Goal: Information Seeking & Learning: Learn about a topic

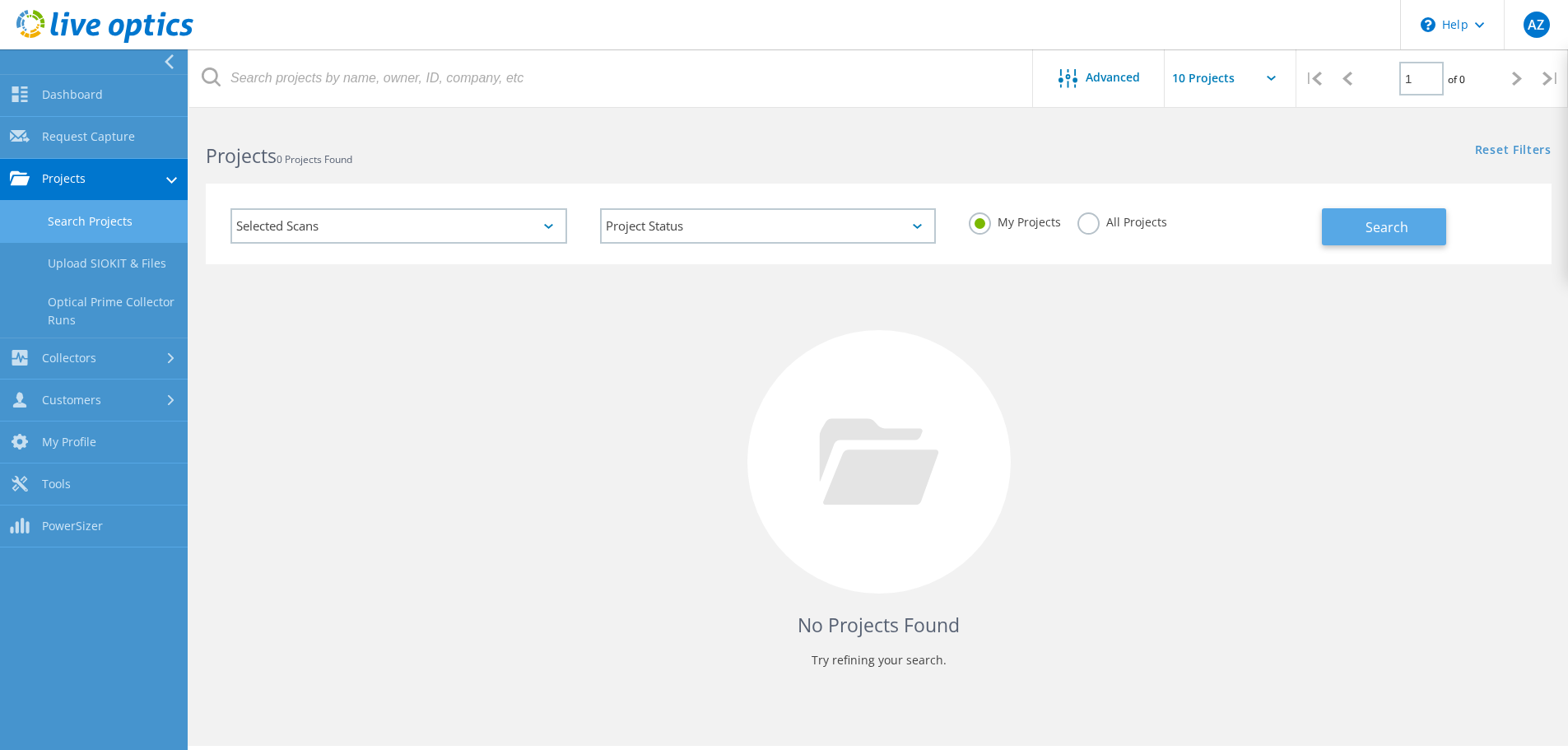
click at [1377, 211] on button "Search" at bounding box center [1383, 226] width 124 height 37
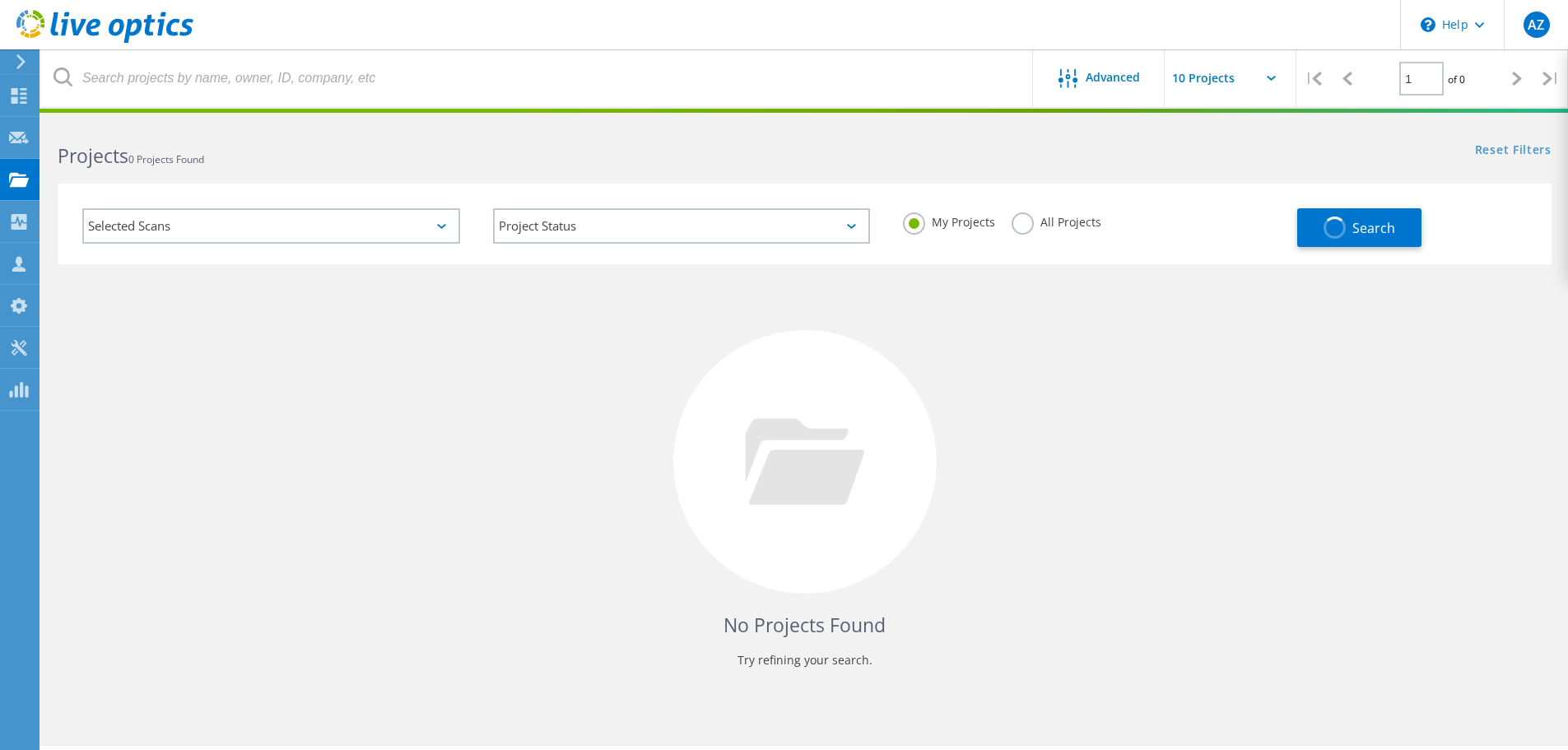
click at [1033, 224] on label "All Projects" at bounding box center [1057, 220] width 90 height 16
click at [0, 0] on input "All Projects" at bounding box center [0, 0] width 0 height 0
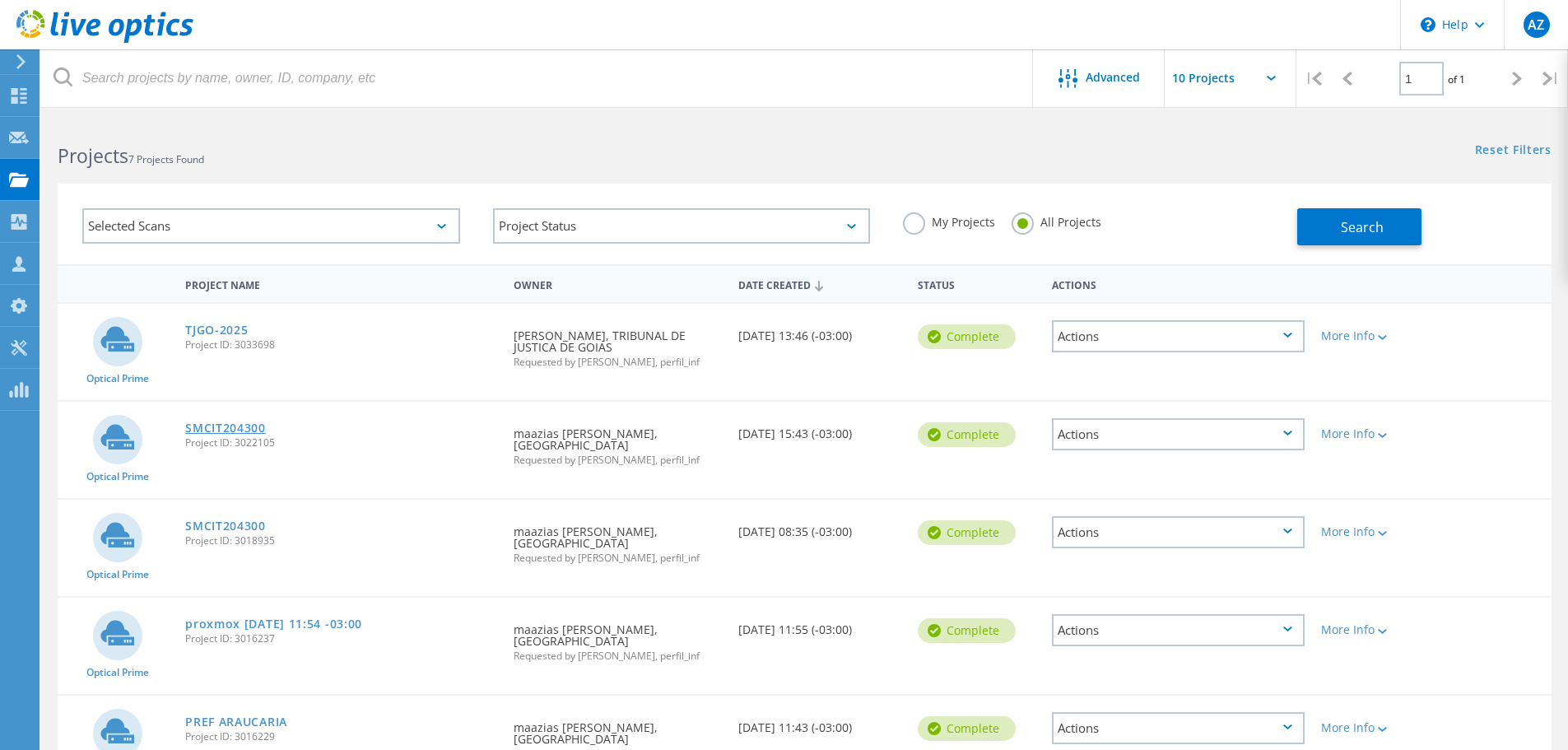
click at [240, 423] on link "SMCIT204300" at bounding box center [226, 428] width 81 height 11
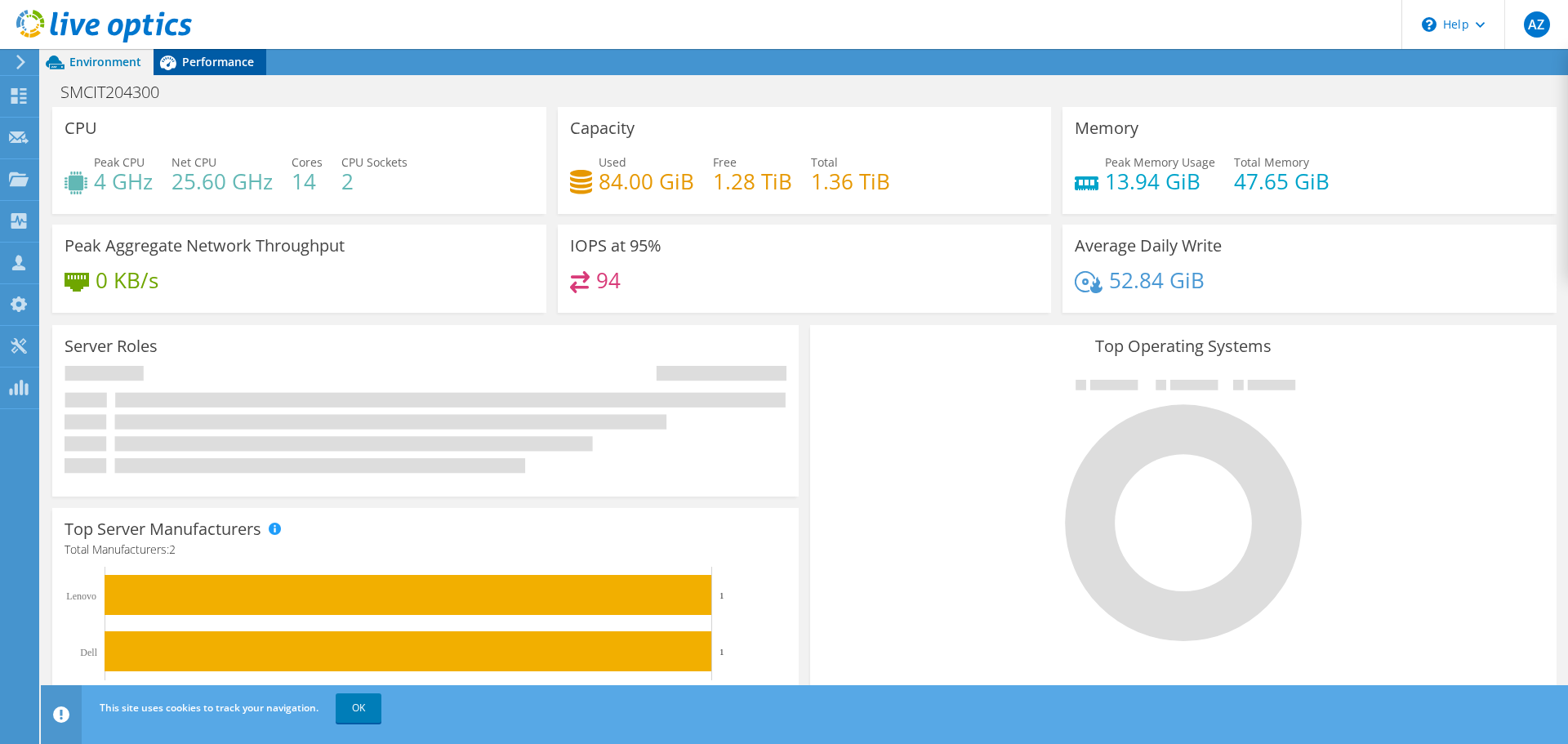
click at [199, 58] on span "Performance" at bounding box center [218, 62] width 72 height 15
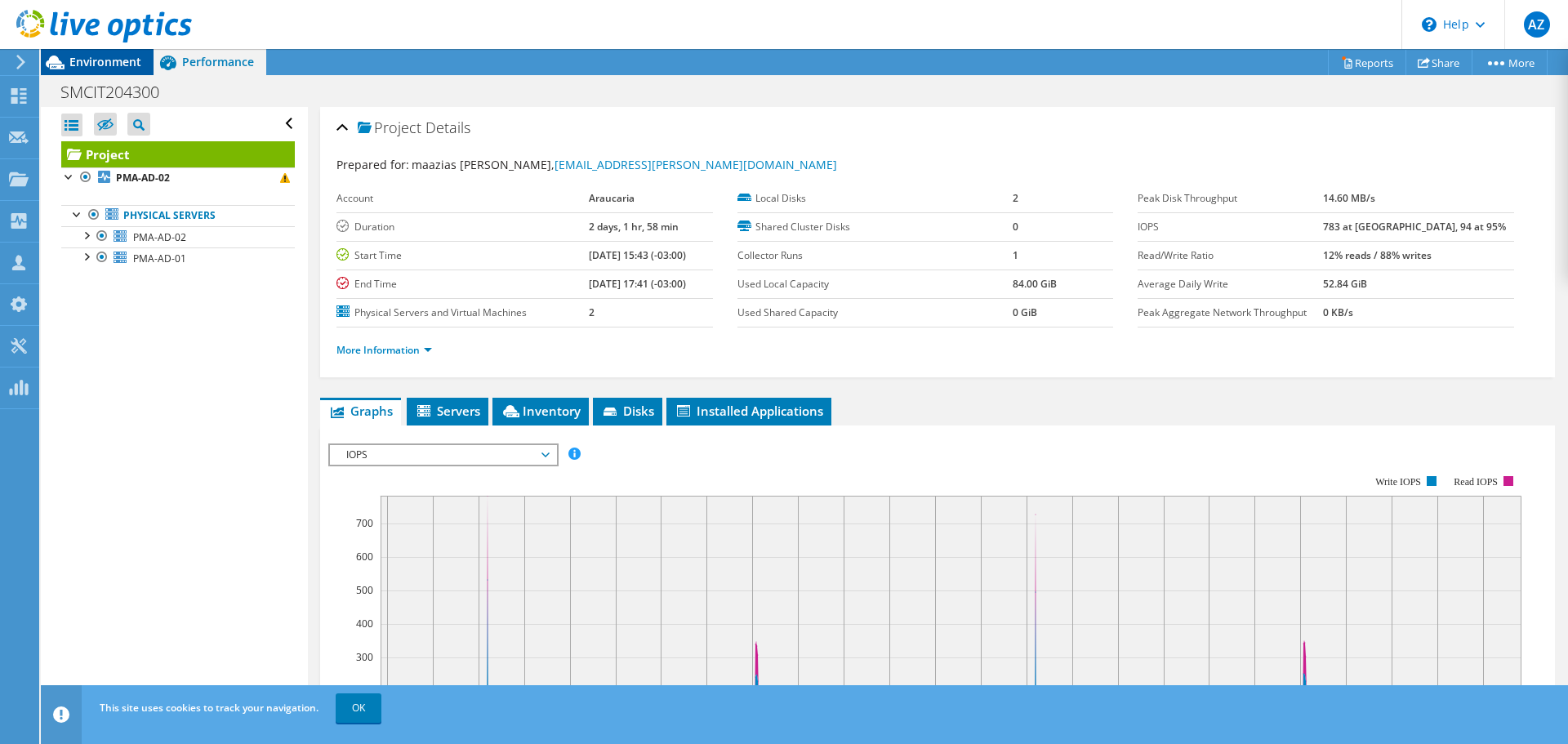
click at [110, 62] on span "Environment" at bounding box center [105, 62] width 72 height 15
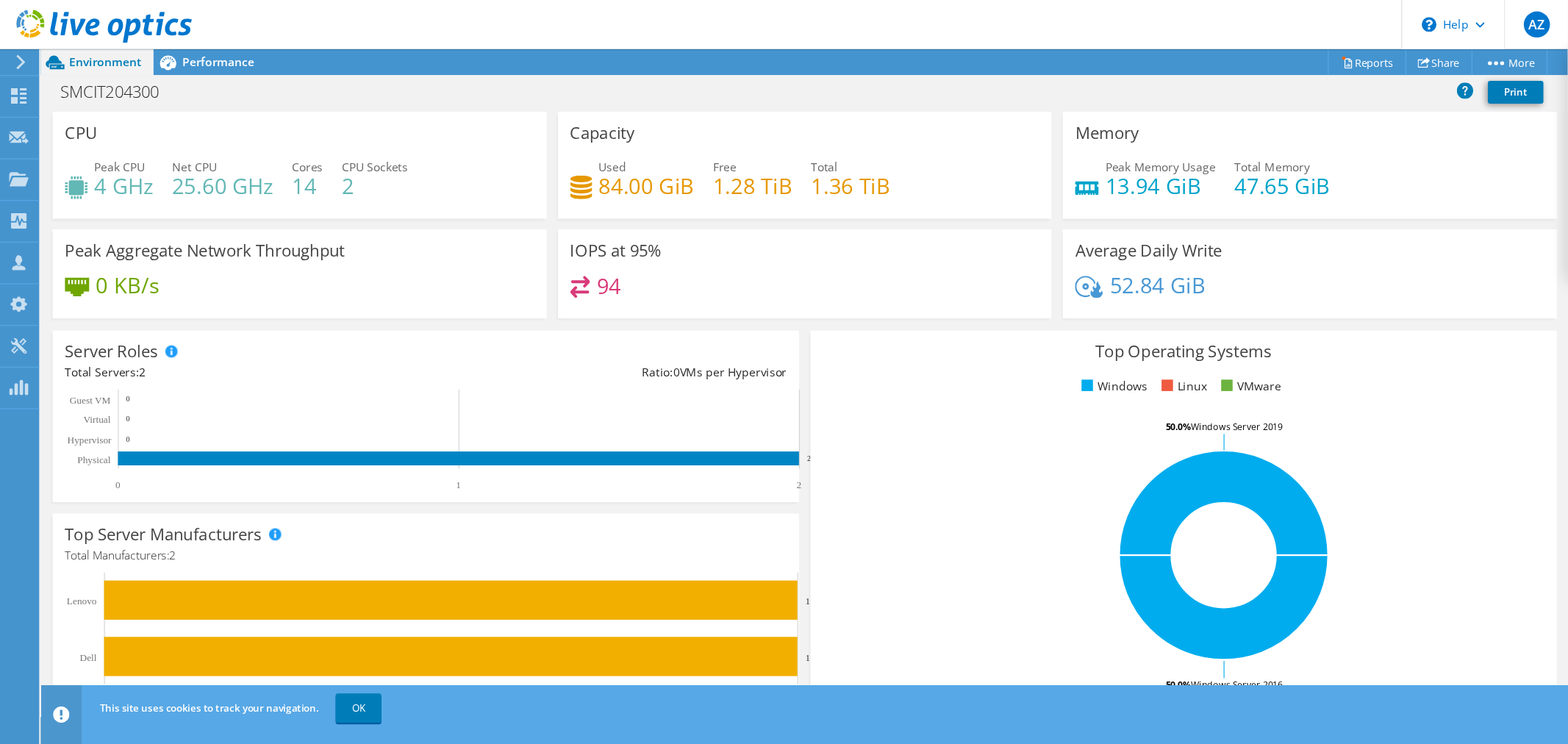
scroll to position [73, 0]
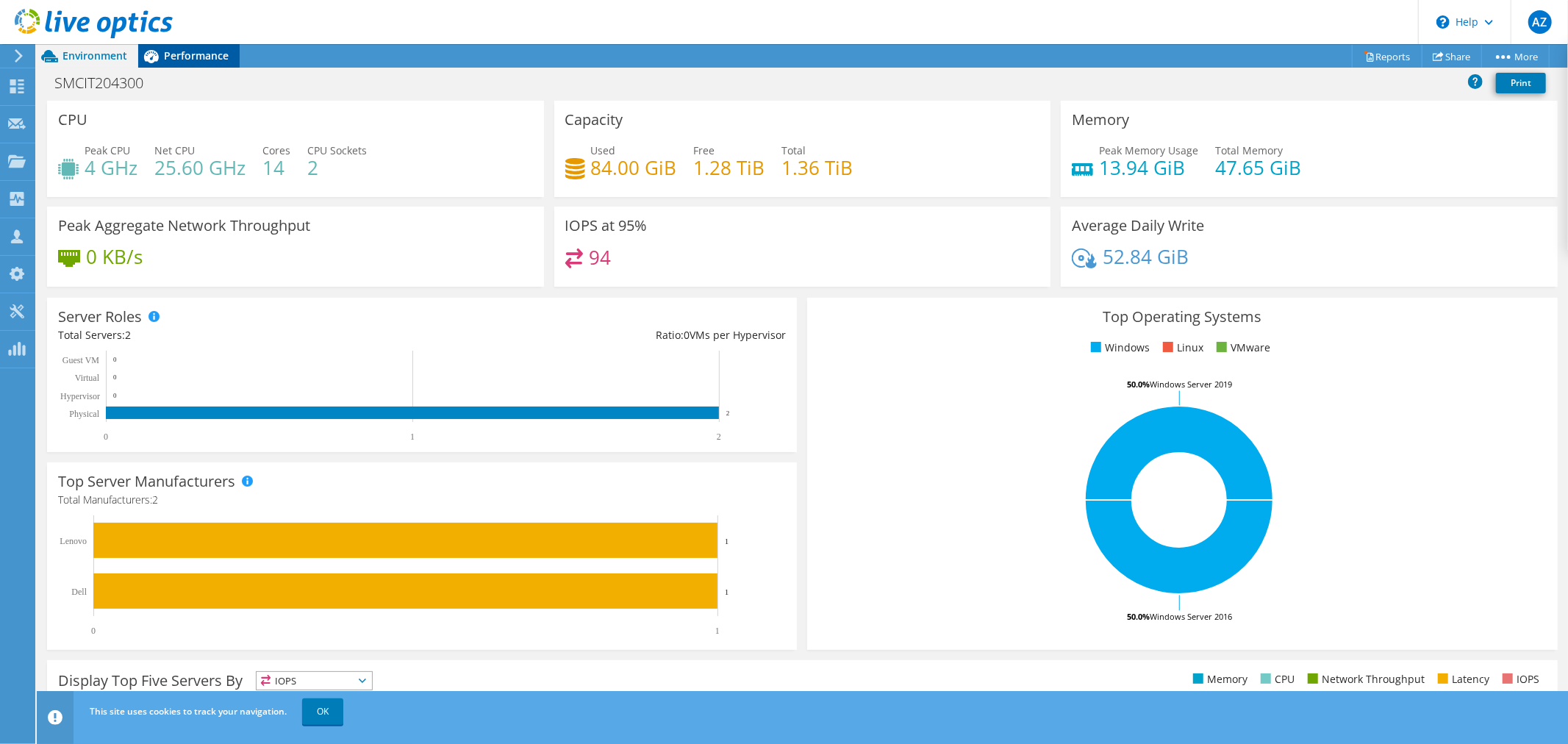
click at [196, 56] on span "Performance" at bounding box center [196, 55] width 65 height 14
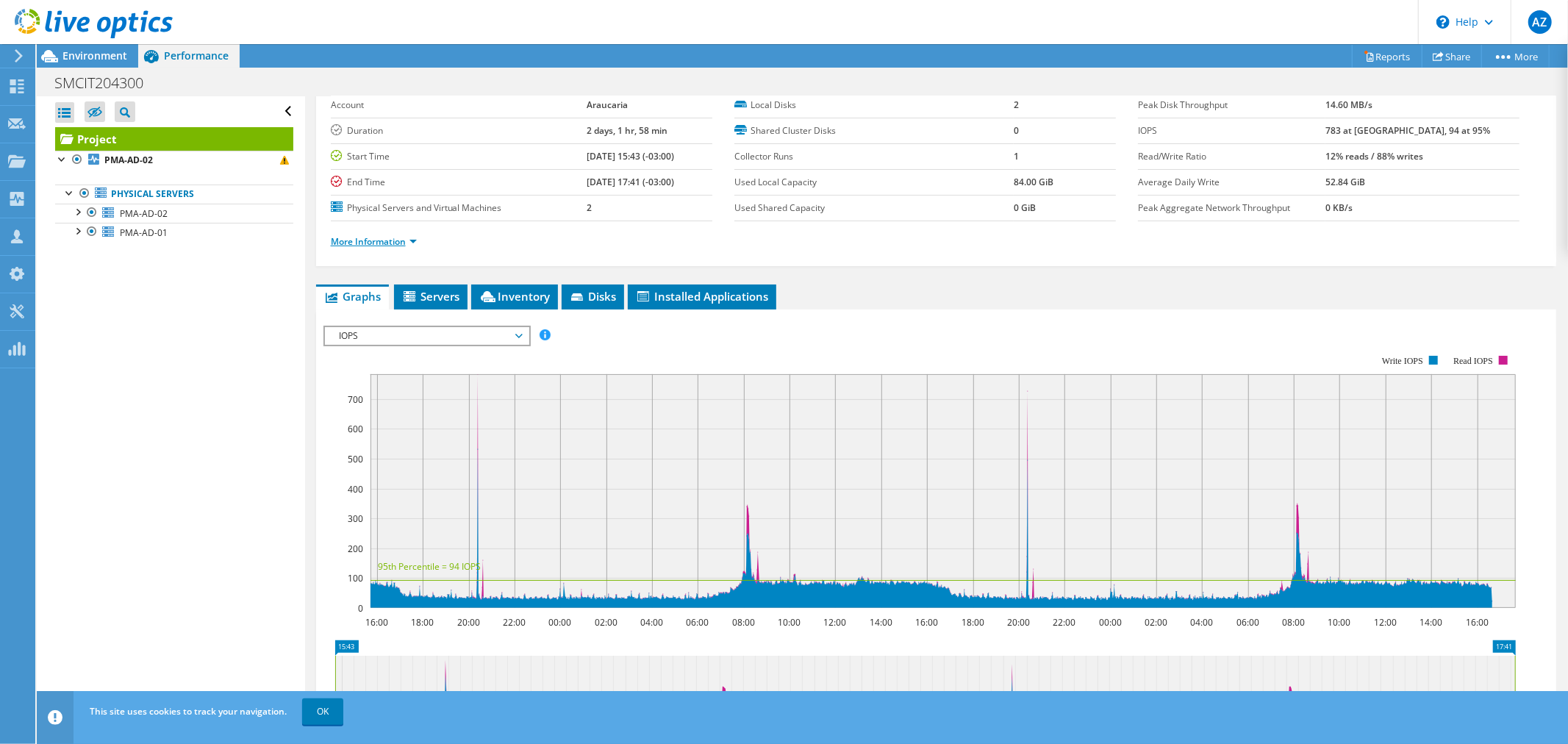
click at [408, 238] on link "More Information" at bounding box center [374, 241] width 86 height 12
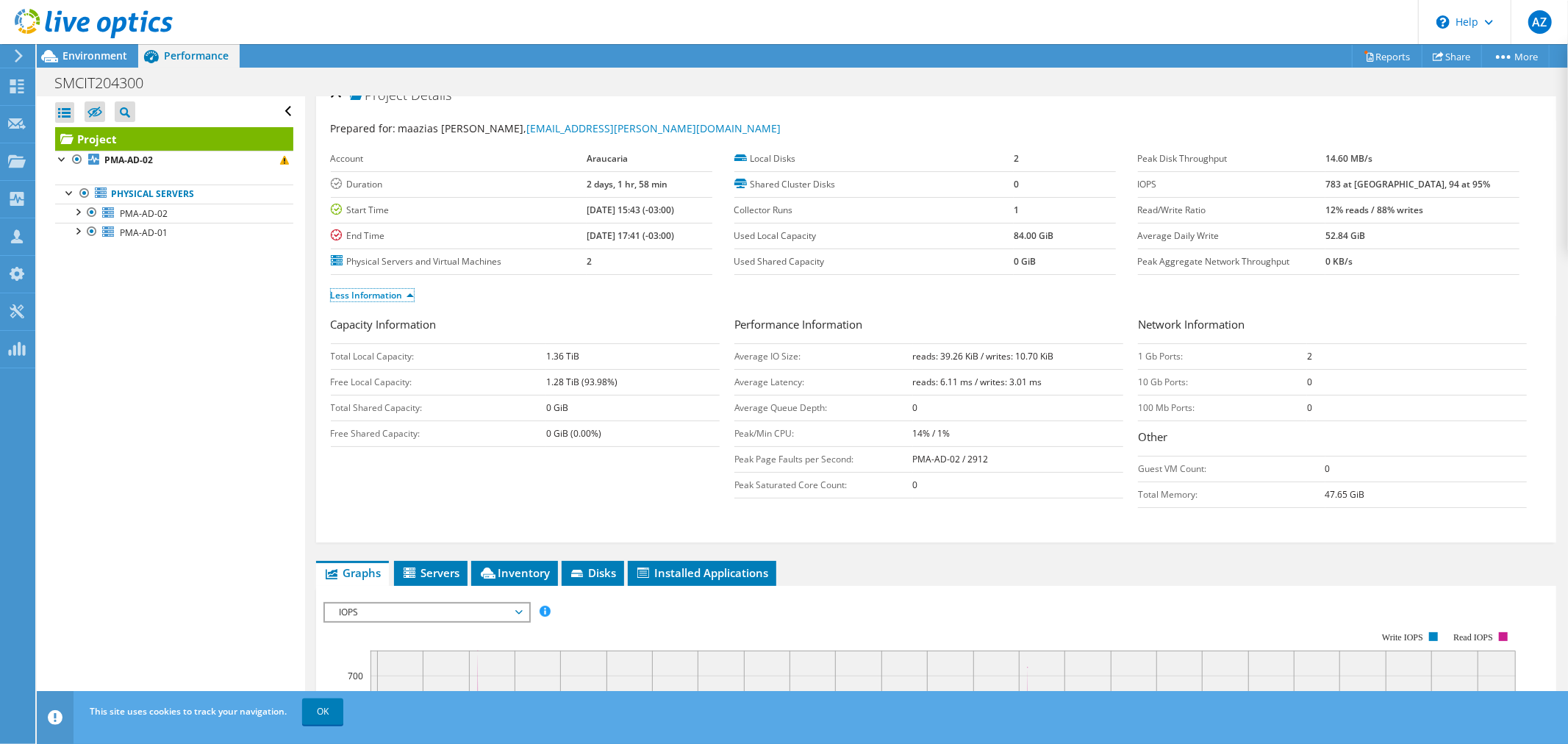
scroll to position [0, 0]
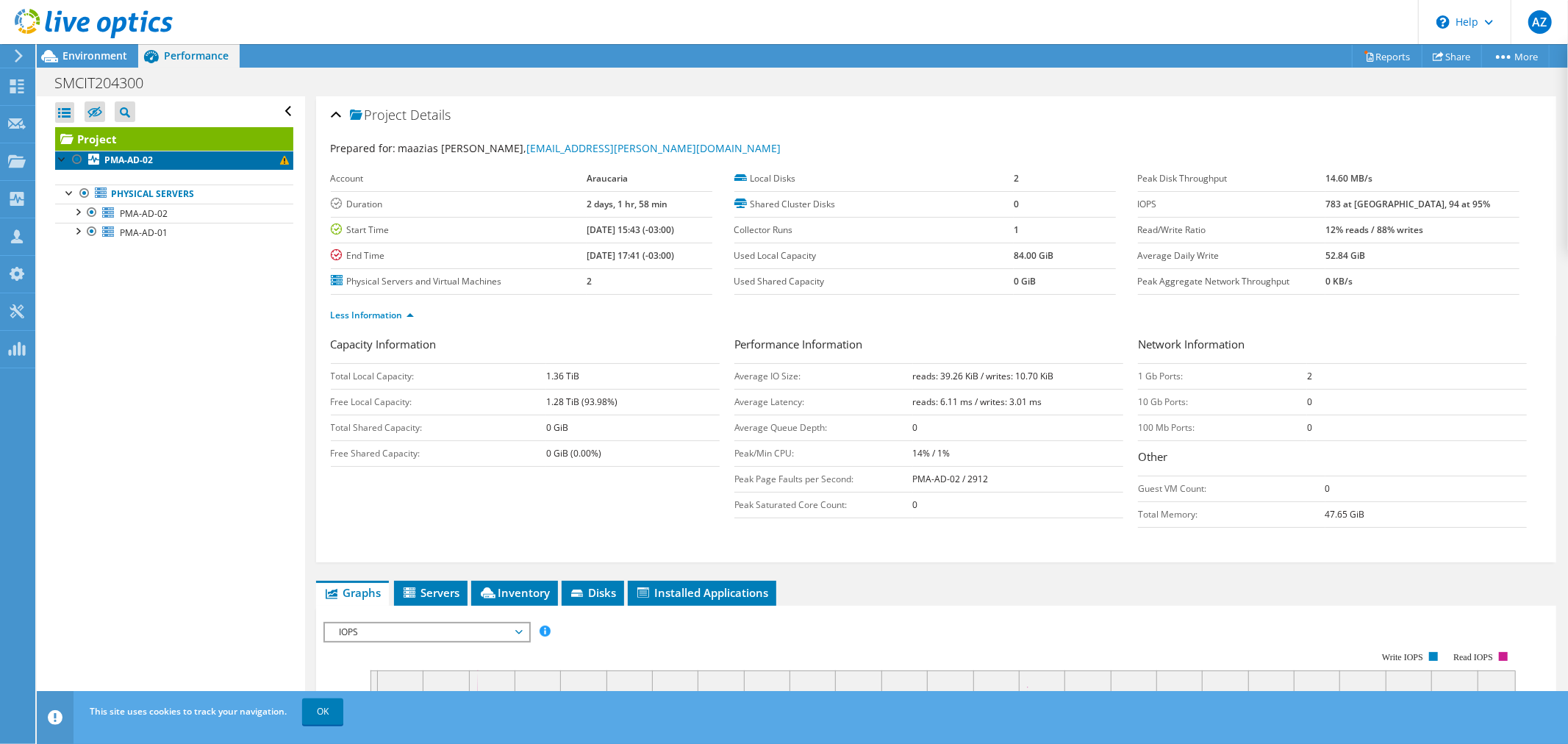
click at [136, 159] on b "PMA-AD-02" at bounding box center [128, 159] width 49 height 12
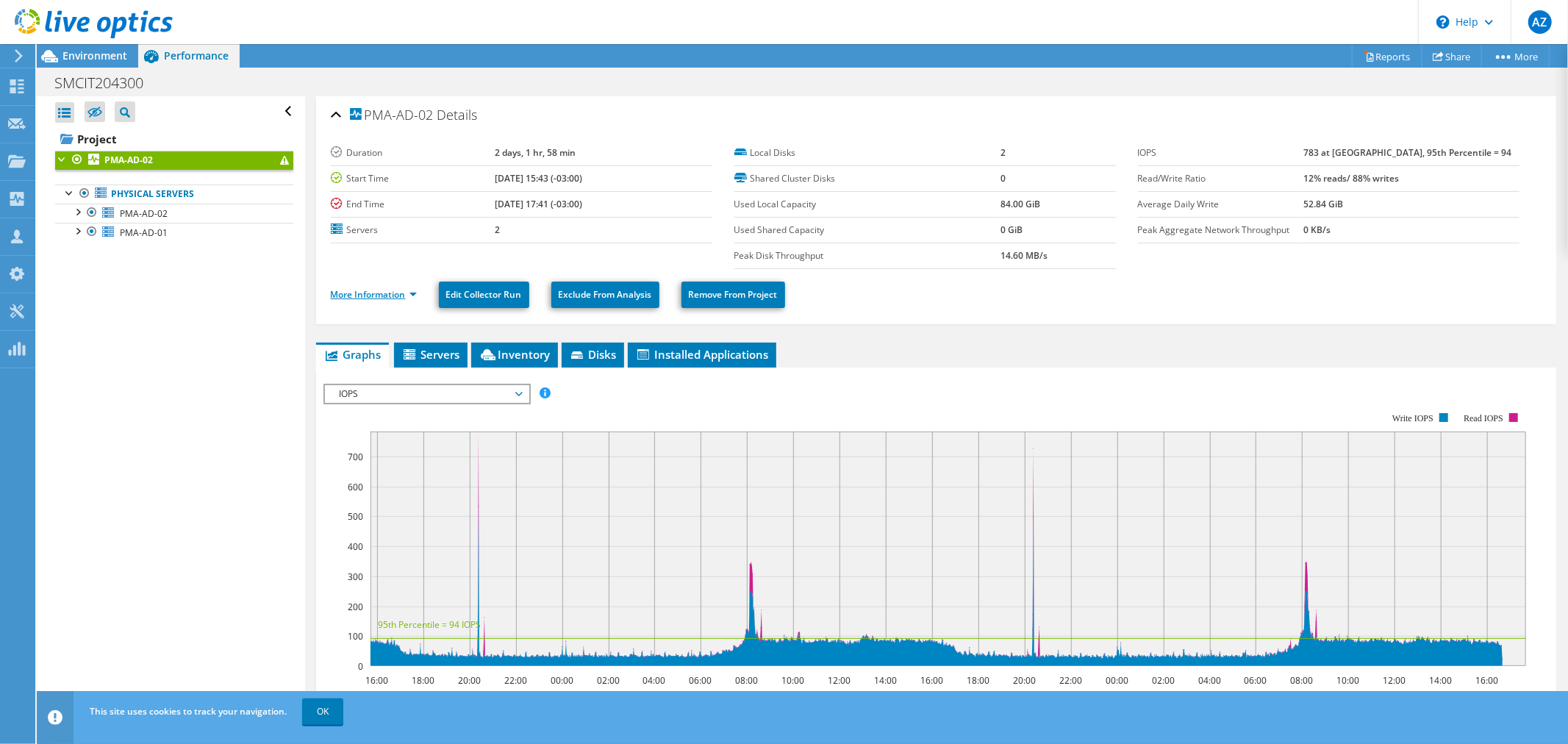
click at [413, 296] on link "More Information" at bounding box center [374, 294] width 86 height 12
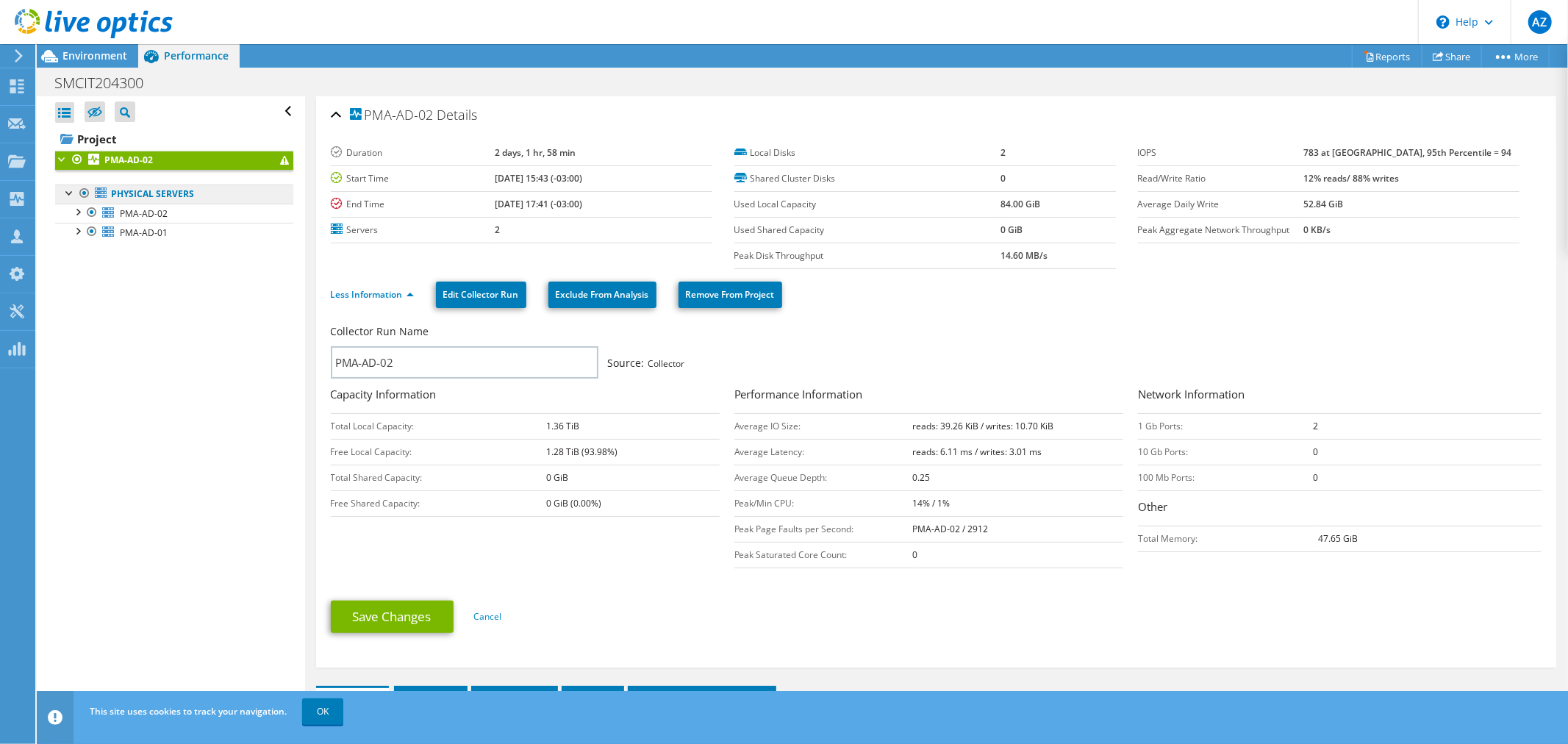
click at [116, 194] on link "Physical Servers" at bounding box center [174, 194] width 238 height 19
click at [136, 159] on b "PMA-AD-02" at bounding box center [128, 159] width 49 height 12
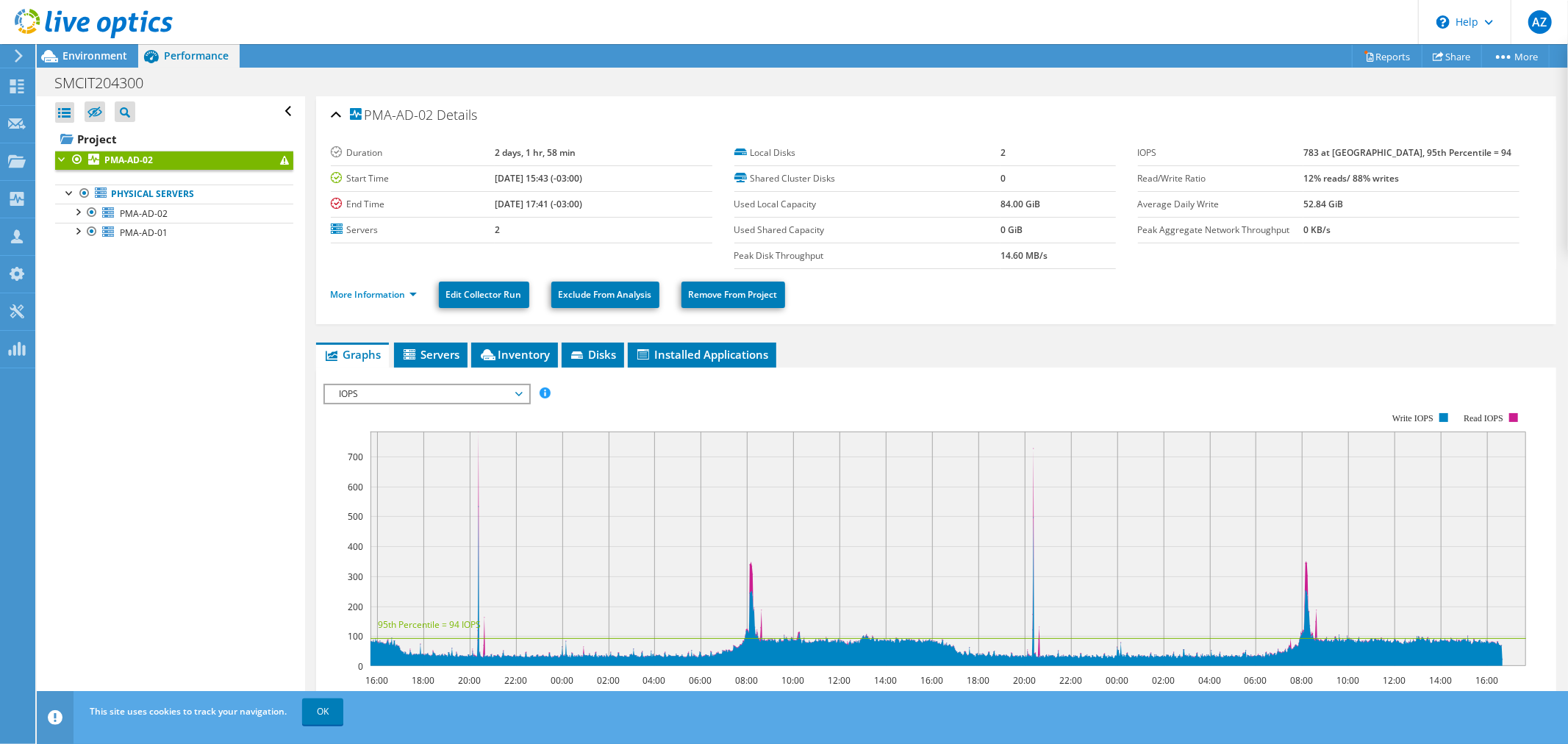
click at [131, 159] on b "PMA-AD-02" at bounding box center [128, 159] width 49 height 12
click at [425, 361] on li "Servers" at bounding box center [430, 355] width 73 height 25
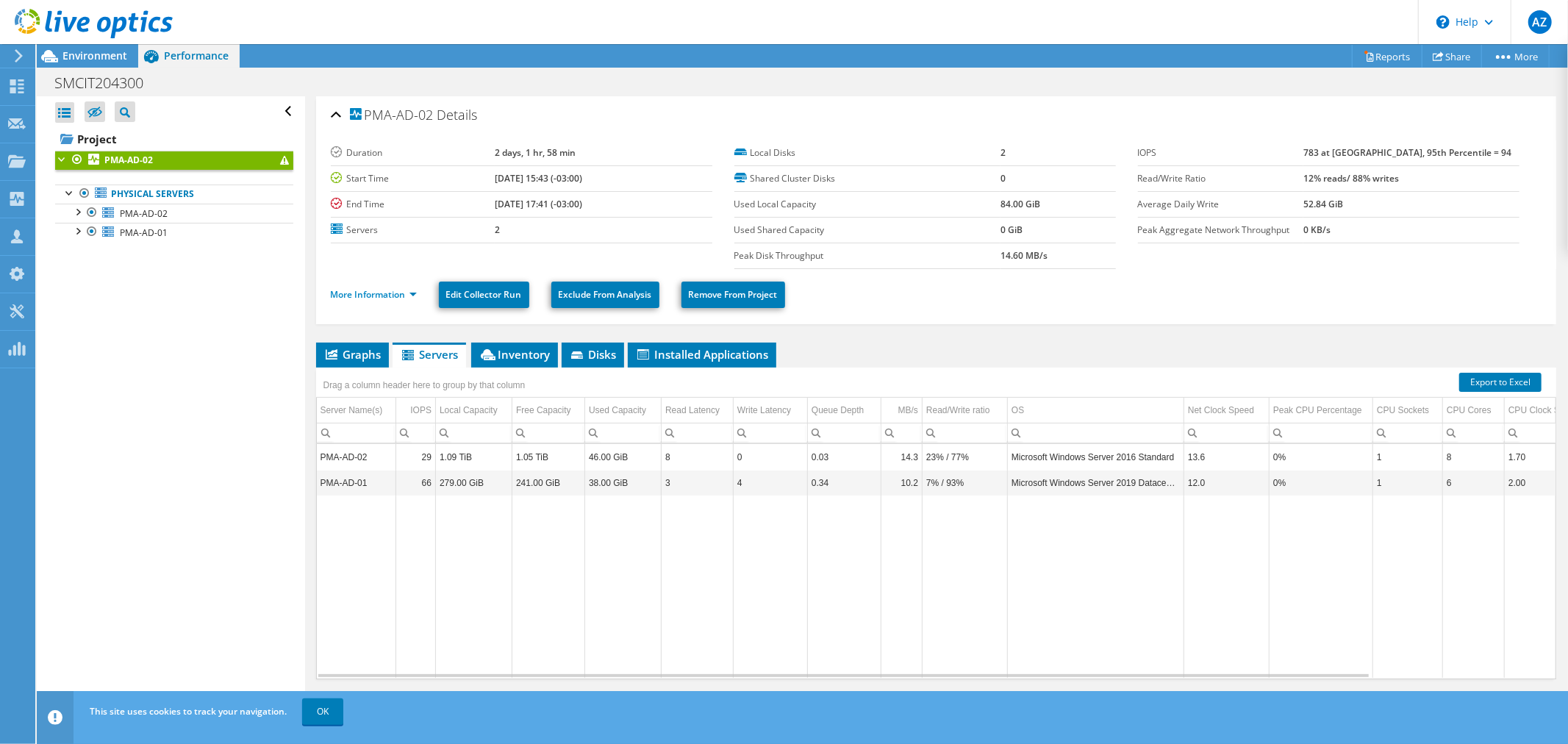
click at [277, 113] on div "Open All Close All Hide Excluded Nodes Project Tree Filter" at bounding box center [174, 112] width 238 height 31
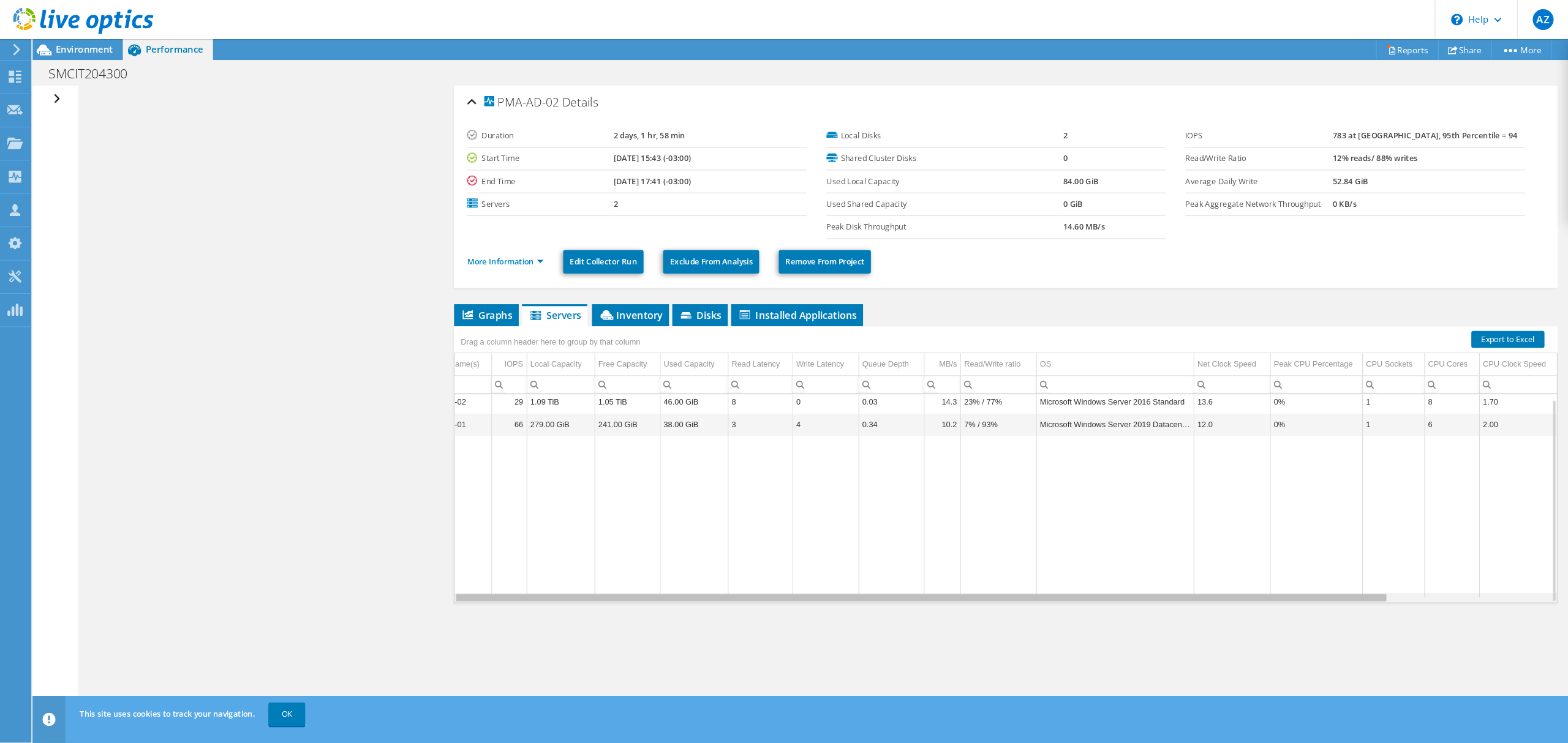
scroll to position [4, 0]
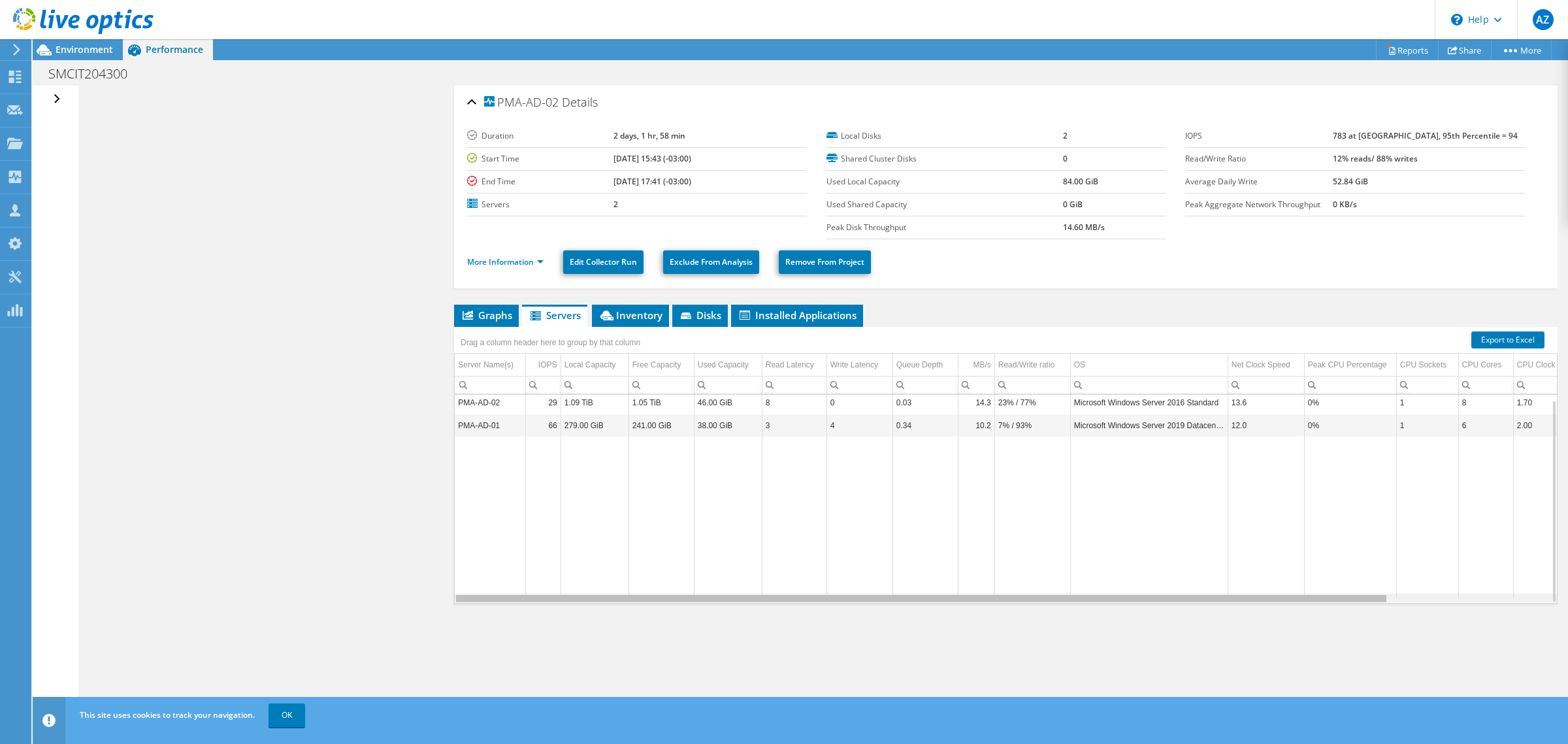
drag, startPoint x: 909, startPoint y: 600, endPoint x: 922, endPoint y: 611, distance: 17.0
click at [922, 595] on body "AZ Partner Team Member Alexandre Zancope alexandre.zancope@perfil.inf.br perfil…" at bounding box center [784, 372] width 1568 height 744
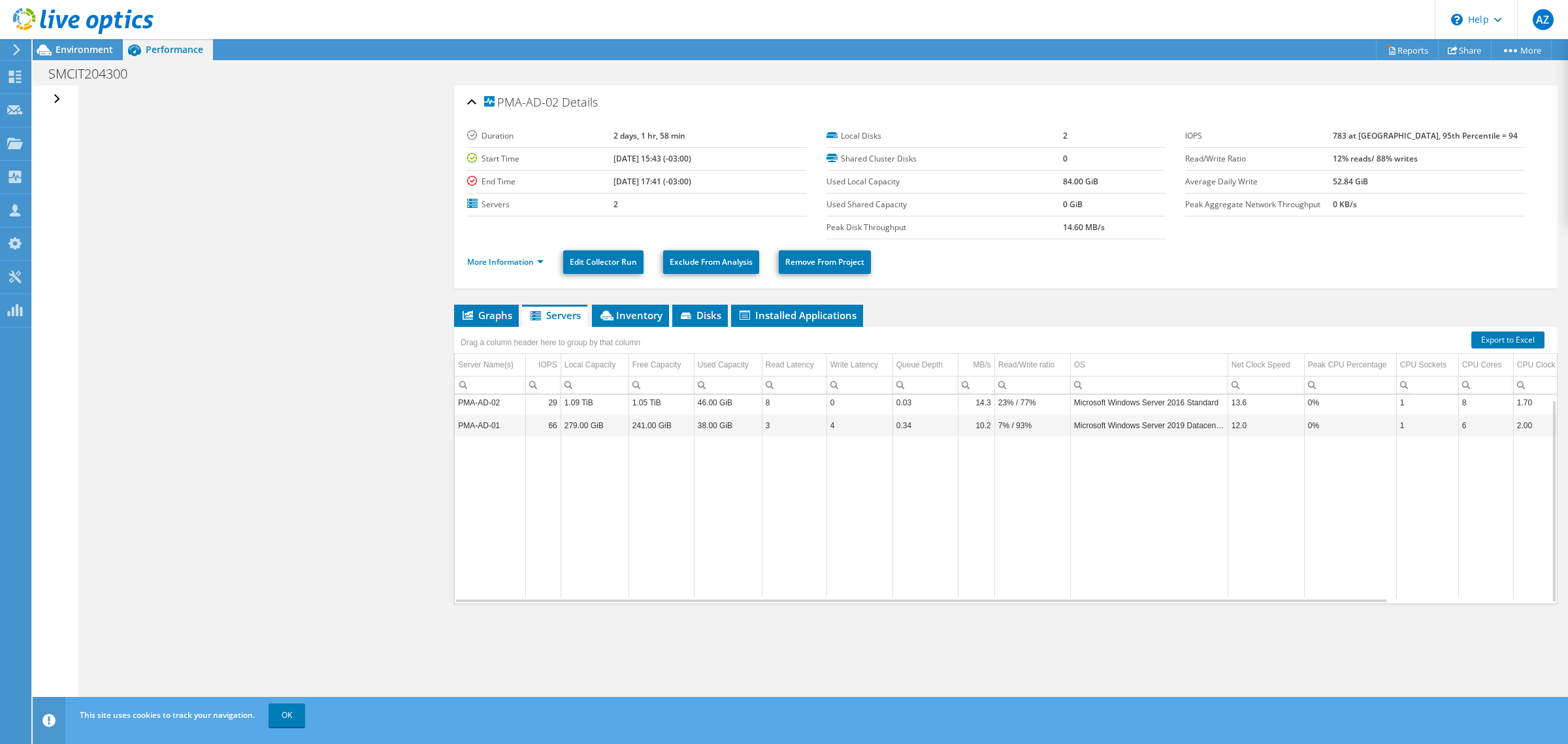
click at [54, 97] on div "Open All Close All Hide Excluded Nodes Project Tree Filter" at bounding box center [59, 99] width 19 height 27
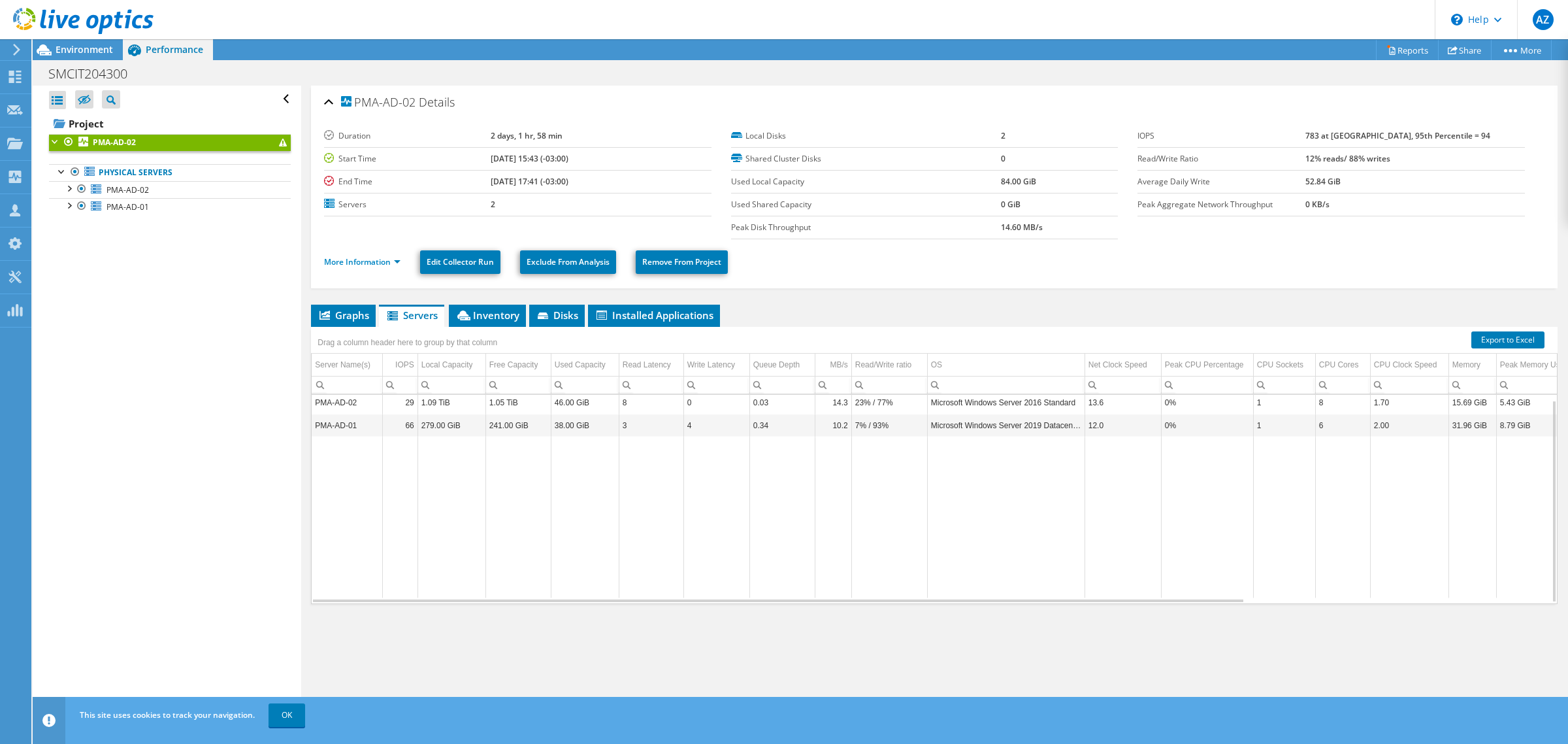
click at [271, 102] on div "Open All Close All Hide Excluded Nodes Project Tree Filter" at bounding box center [170, 99] width 242 height 27
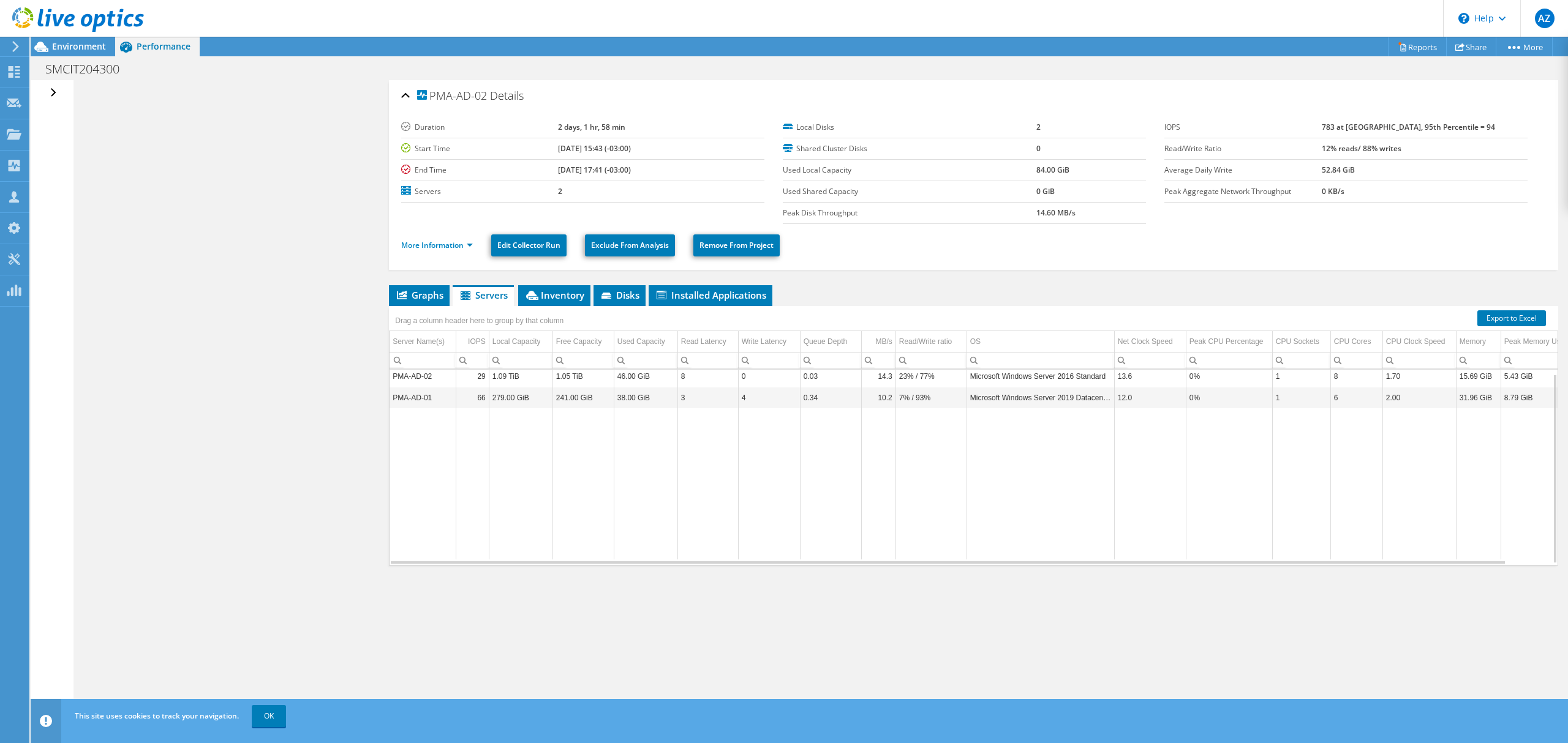
scroll to position [4, 0]
drag, startPoint x: 1071, startPoint y: 567, endPoint x: 1103, endPoint y: 567, distance: 32.0
click at [1103, 557] on div "Graphs Servers Inventory Hypervisor Disks Cluster Disks Installed Applications …" at bounding box center [974, 438] width 1169 height 306
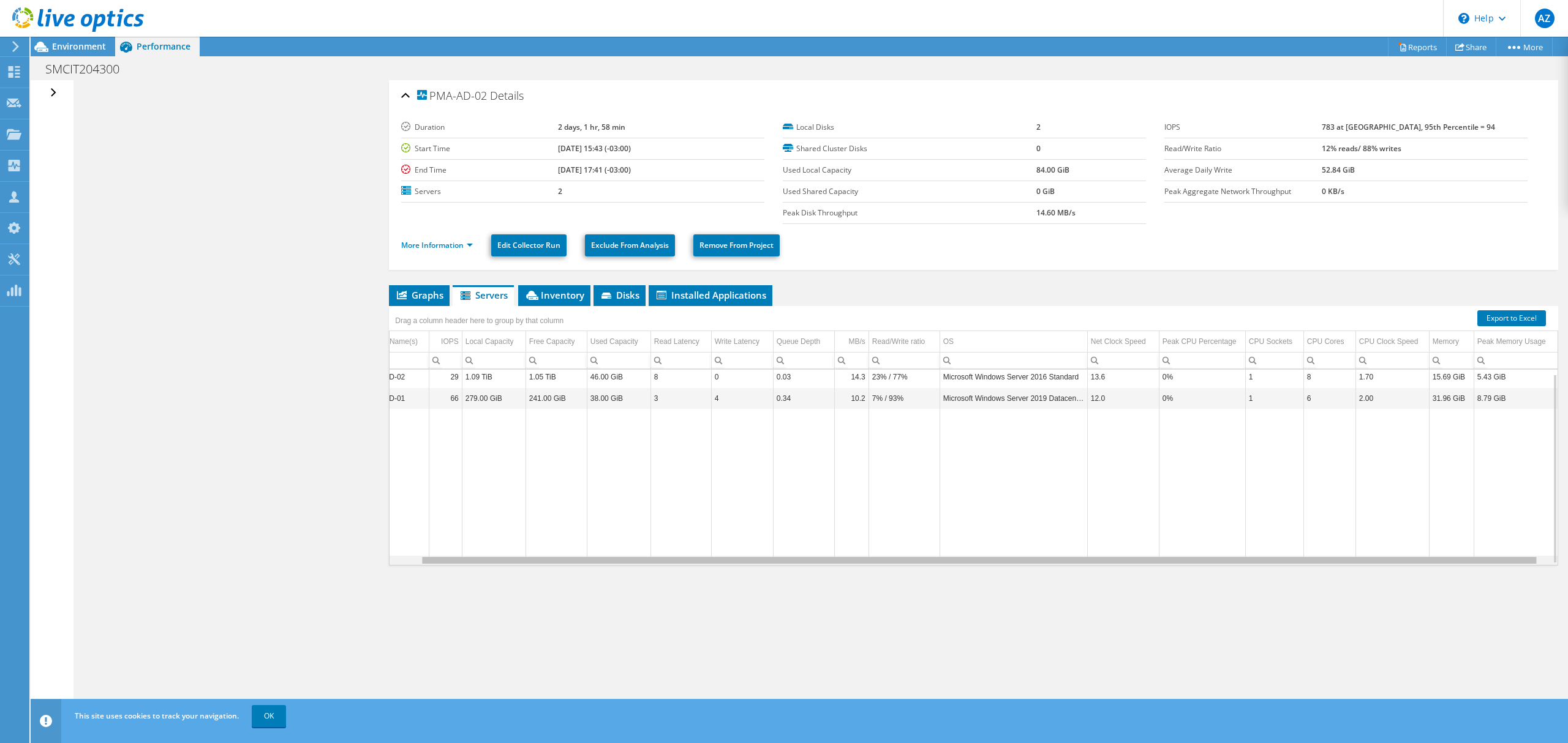
scroll to position [0, 0]
drag, startPoint x: 1106, startPoint y: 563, endPoint x: 1105, endPoint y: 573, distance: 10.0
click at [1105, 557] on body "AZ Partner Team Member Alexandre Zancope alexandre.zancope@perfil.inf.br perfil…" at bounding box center [784, 372] width 1568 height 743
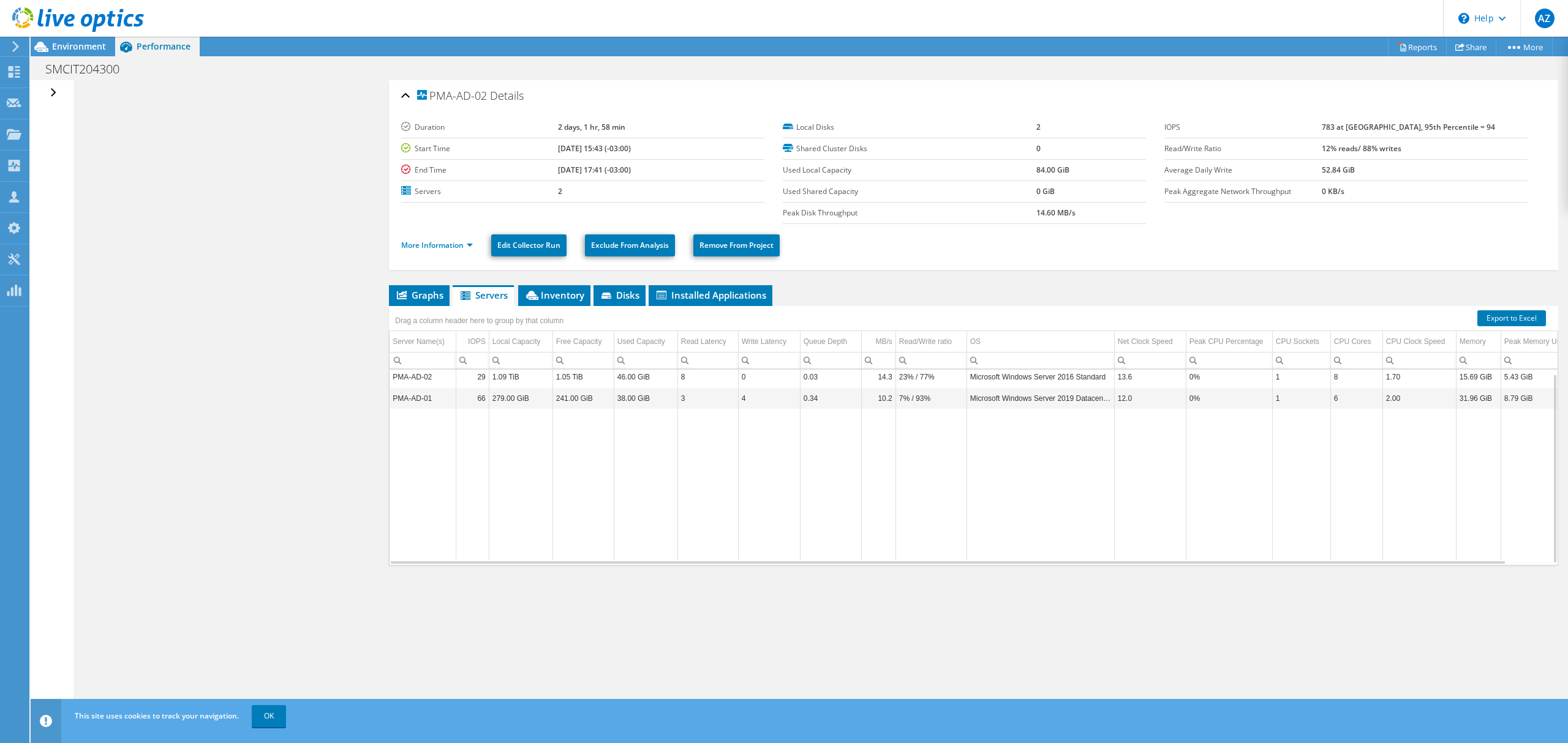
click at [354, 285] on div "Open All Close All Hide Excluded Nodes Project Tree Filter" at bounding box center [799, 400] width 1537 height 639
click at [228, 144] on div "Open All Close All Hide Excluded Nodes Project Tree Filter" at bounding box center [799, 400] width 1537 height 639
click at [56, 89] on div "Open All Close All Hide Excluded Nodes Project Tree Filter" at bounding box center [55, 93] width 18 height 26
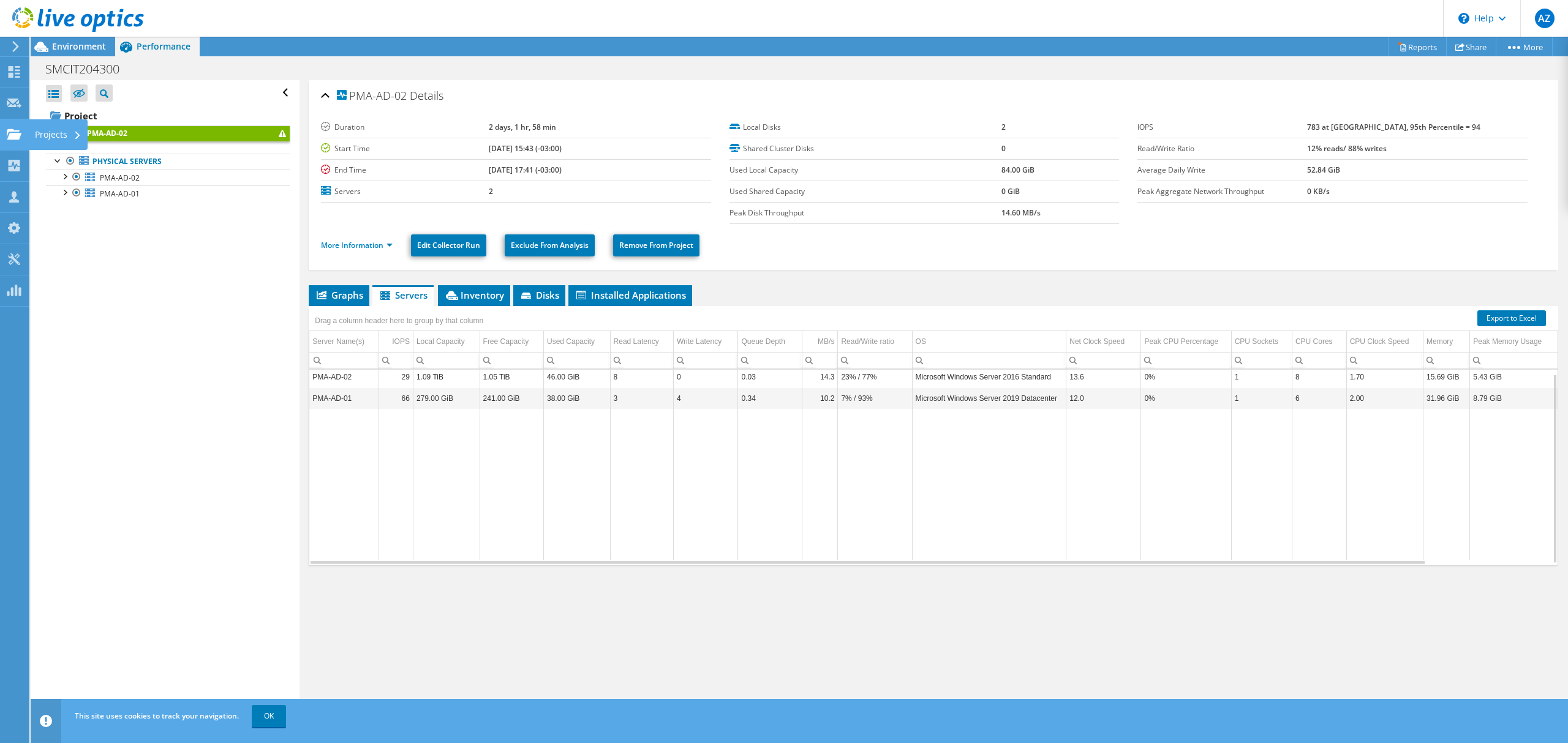
click at [45, 141] on div "Projects" at bounding box center [58, 135] width 59 height 31
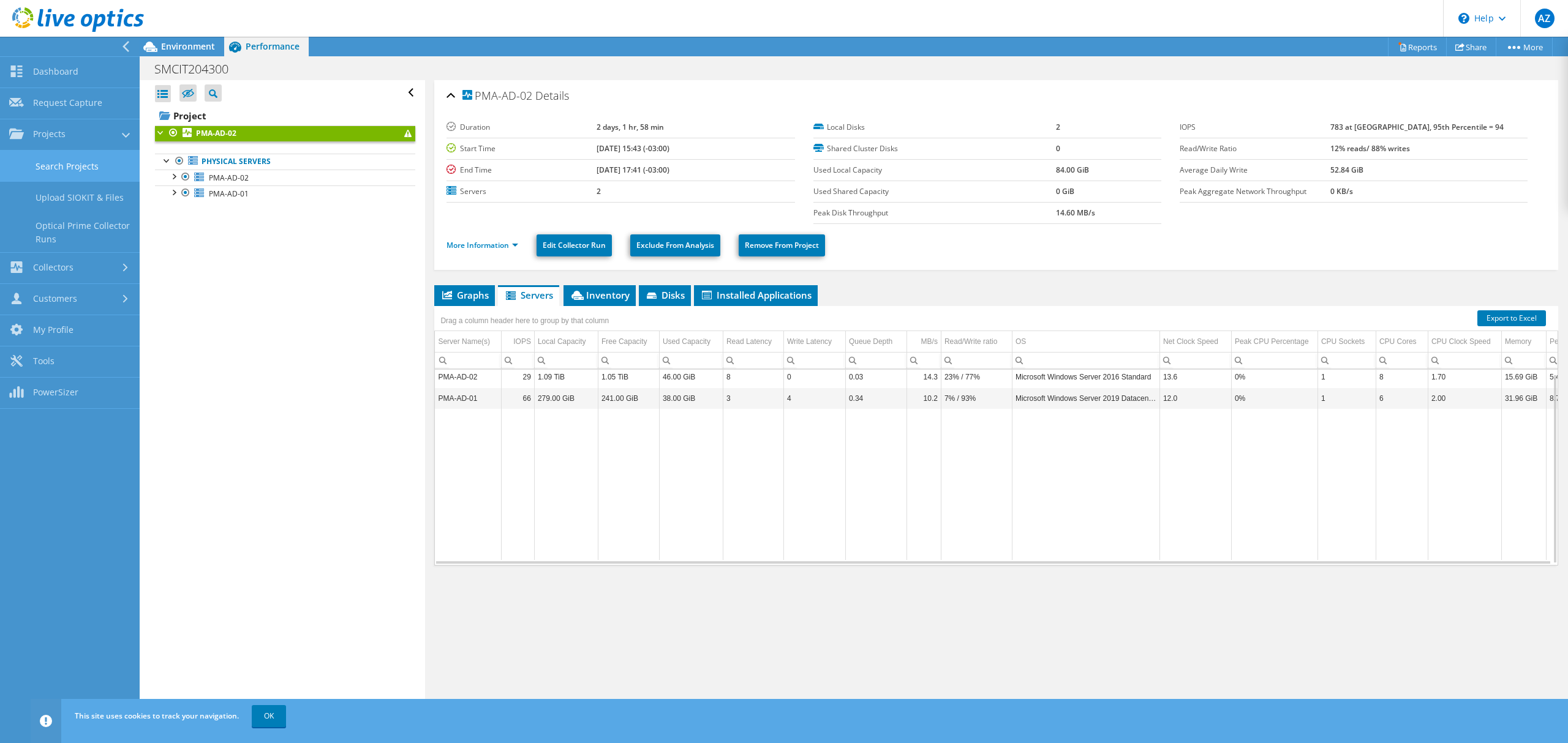
click at [87, 160] on link "Search Projects" at bounding box center [70, 166] width 140 height 31
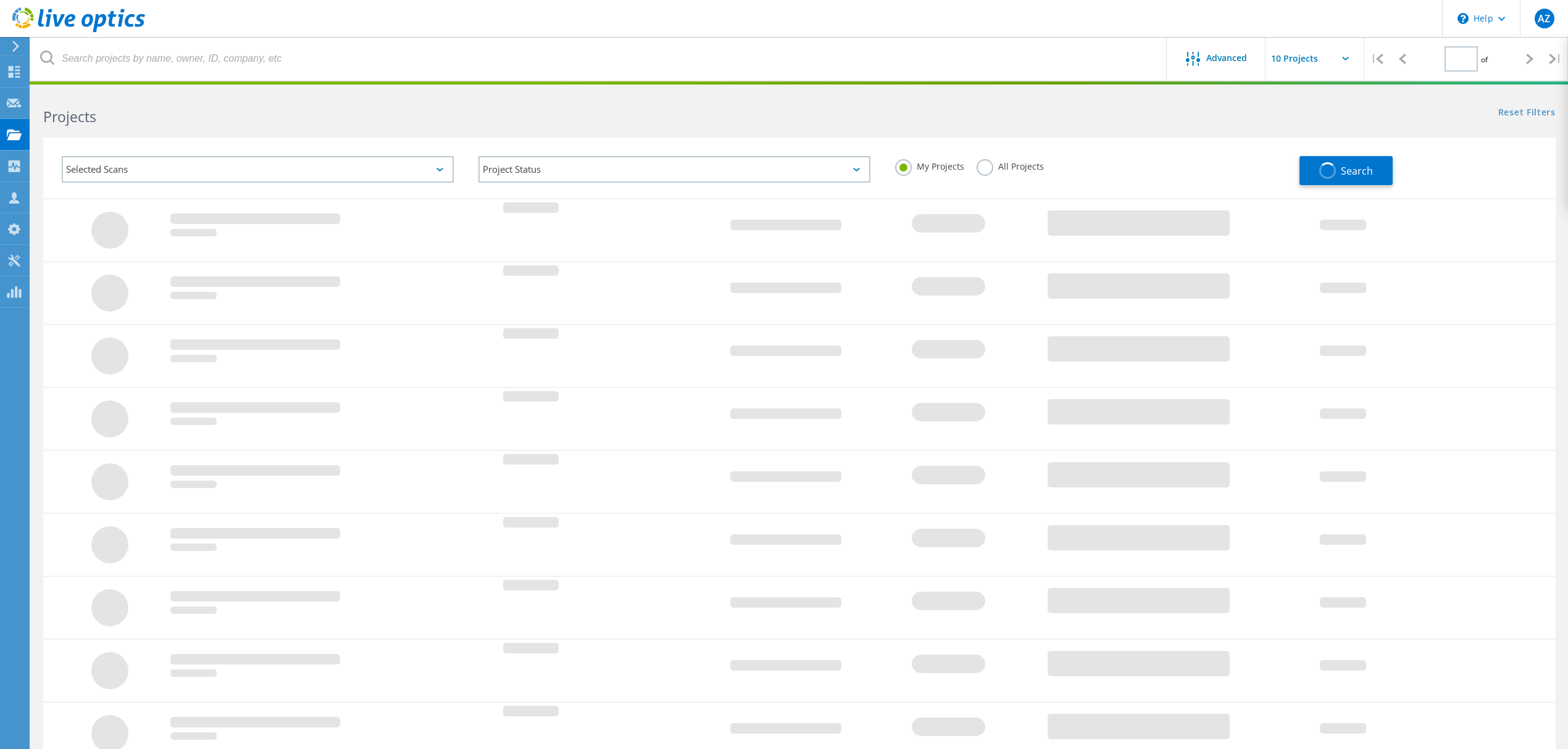
type input "1"
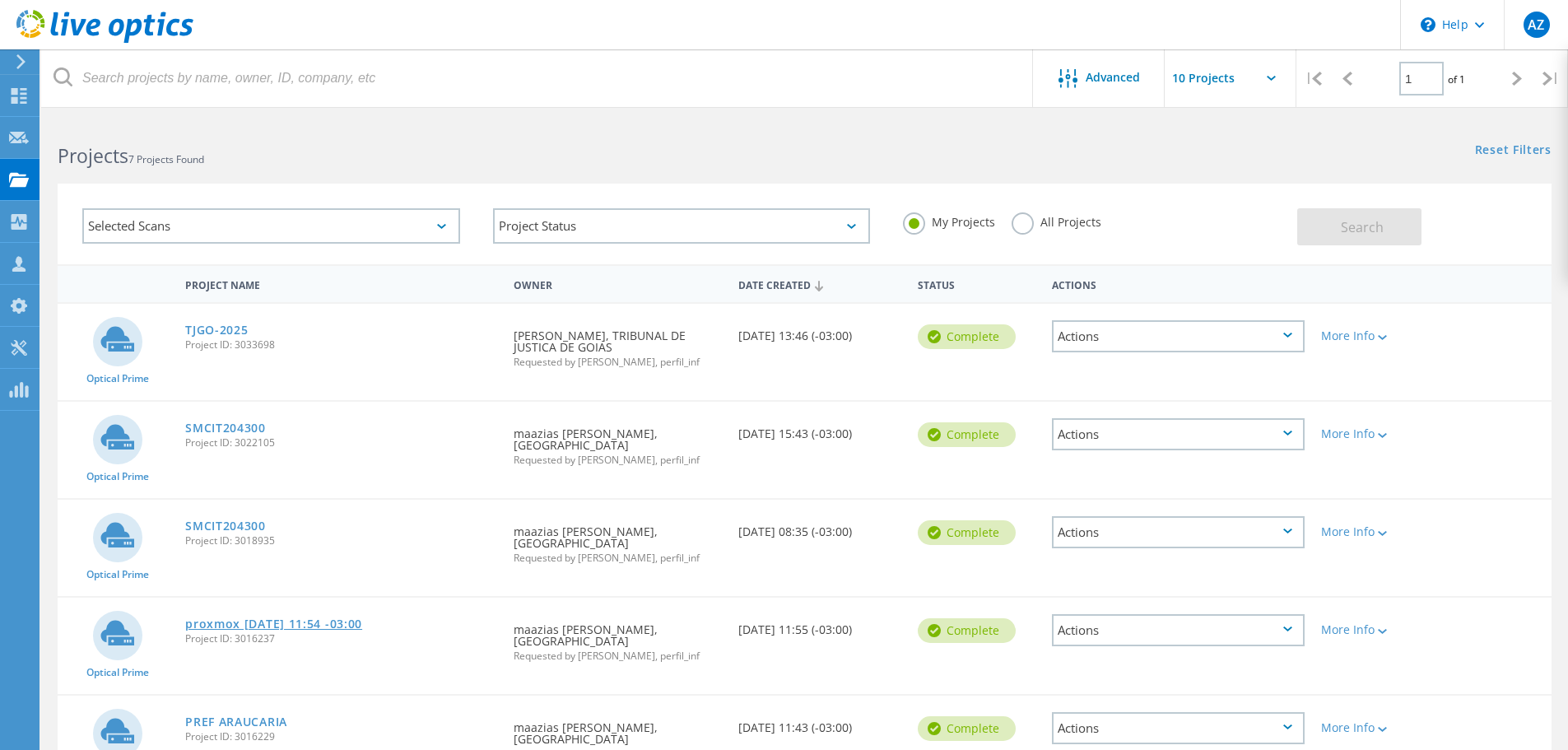
click at [315, 619] on link "proxmox [DATE] 11:54 -03:00" at bounding box center [273, 624] width 177 height 11
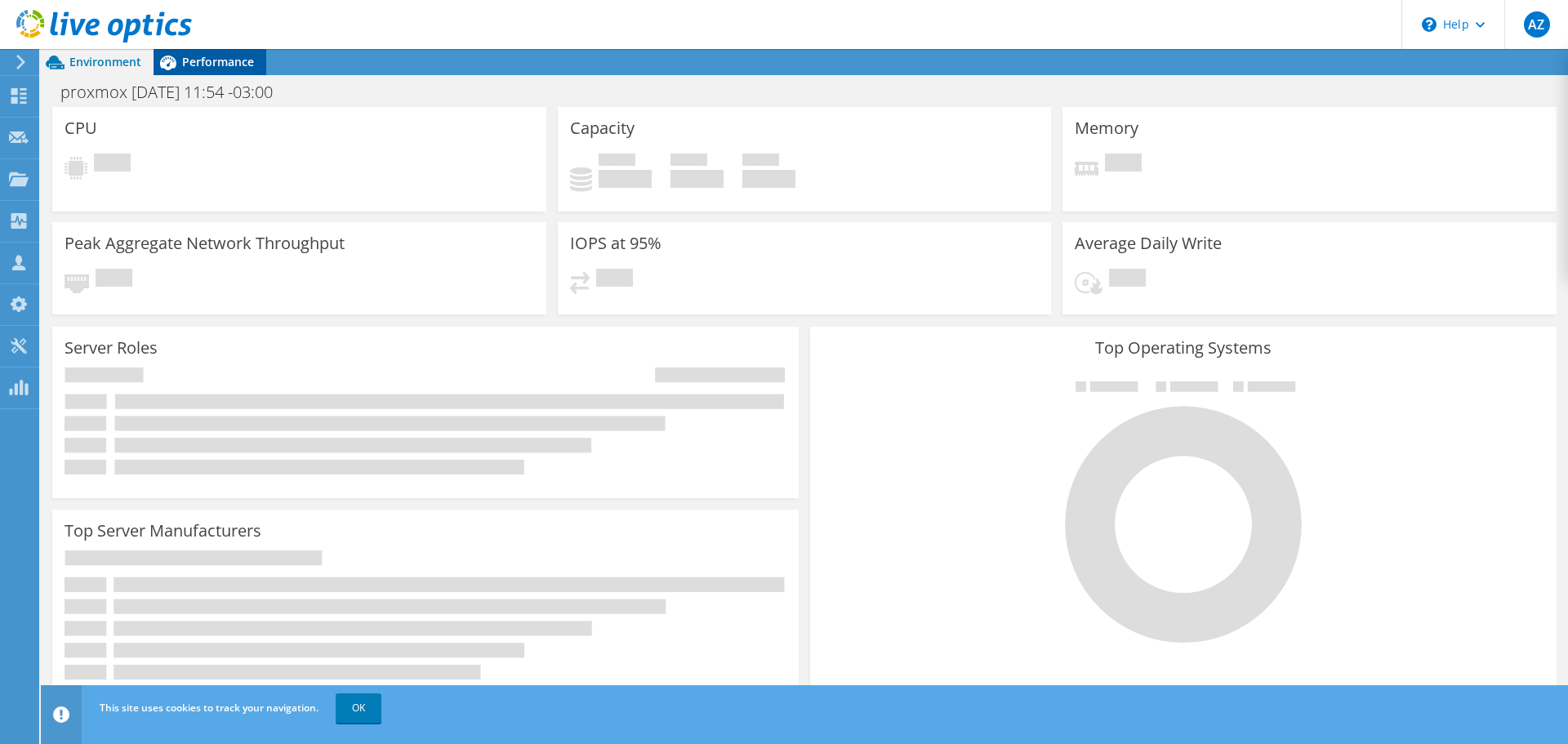
click at [233, 67] on span "Performance" at bounding box center [218, 62] width 72 height 15
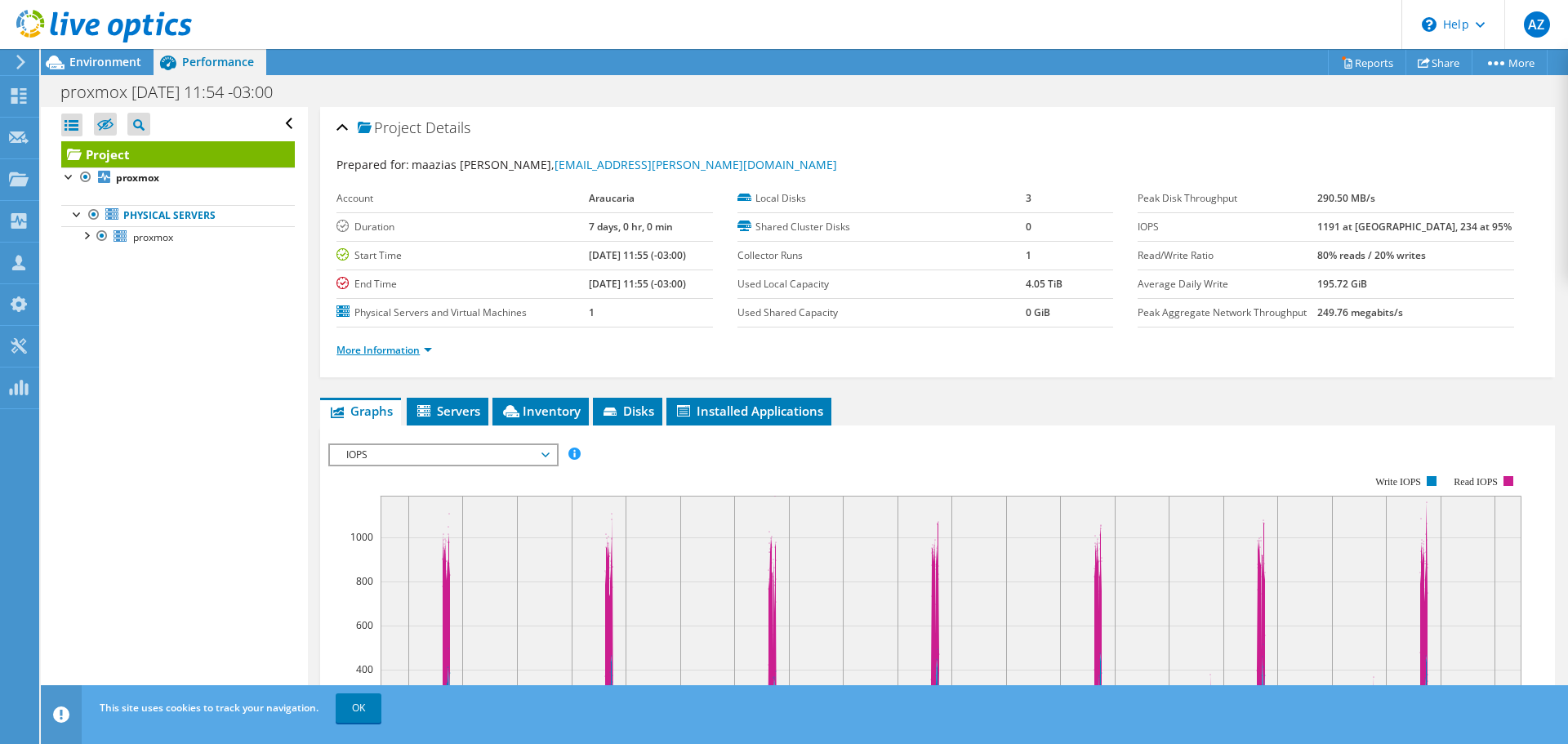
click at [410, 349] on link "More Information" at bounding box center [384, 350] width 96 height 14
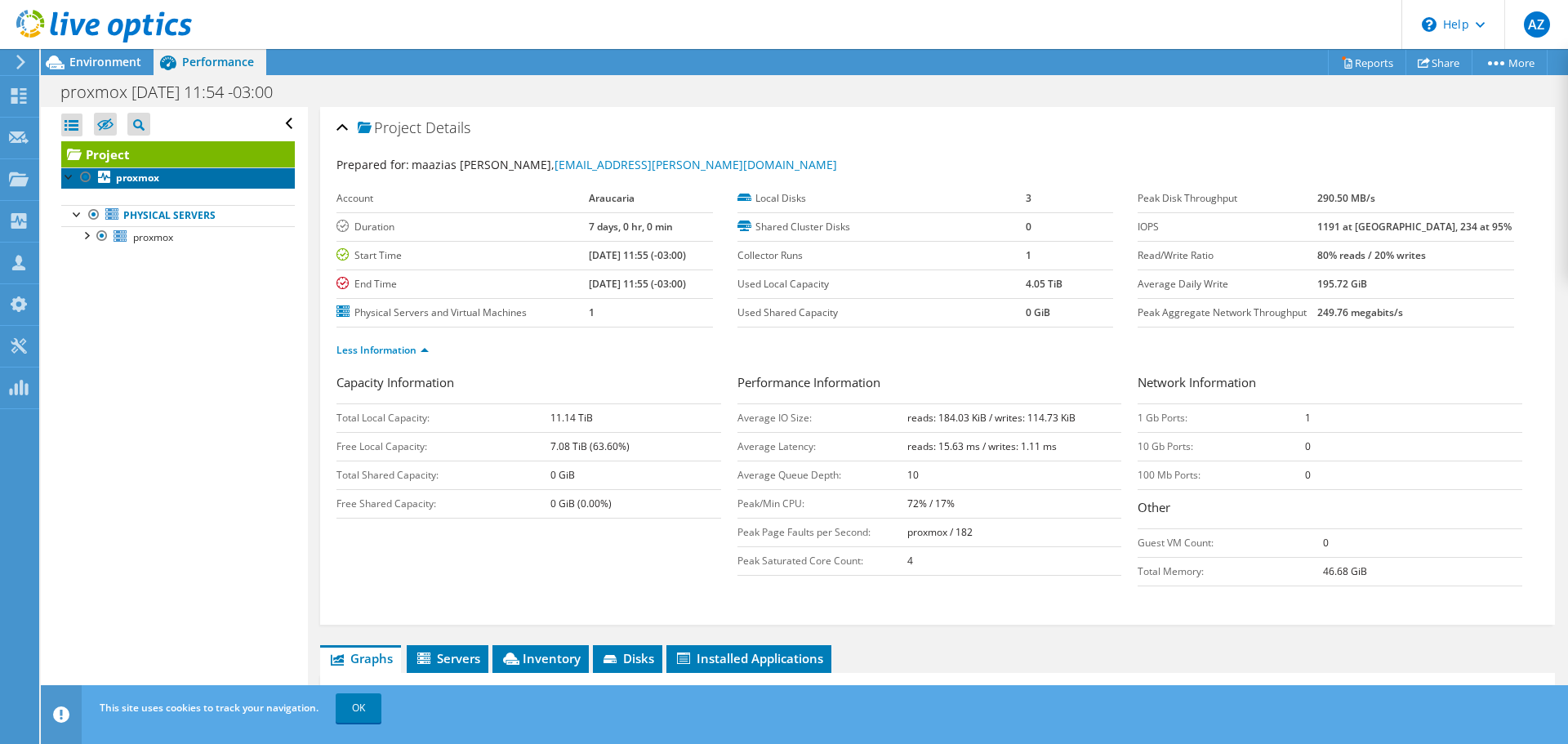
click at [130, 182] on b "proxmox" at bounding box center [137, 177] width 44 height 14
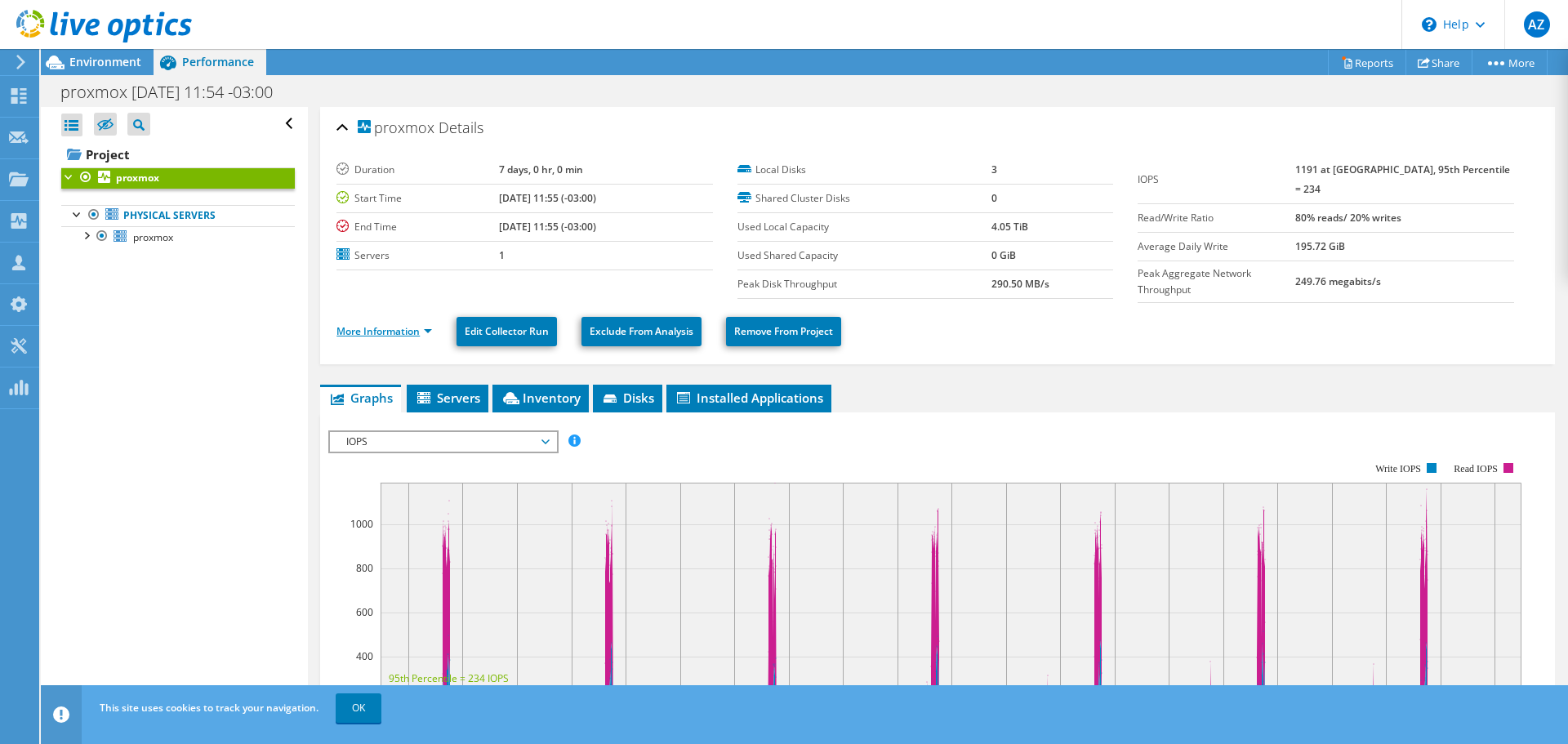
click at [376, 328] on link "More Information" at bounding box center [384, 331] width 96 height 14
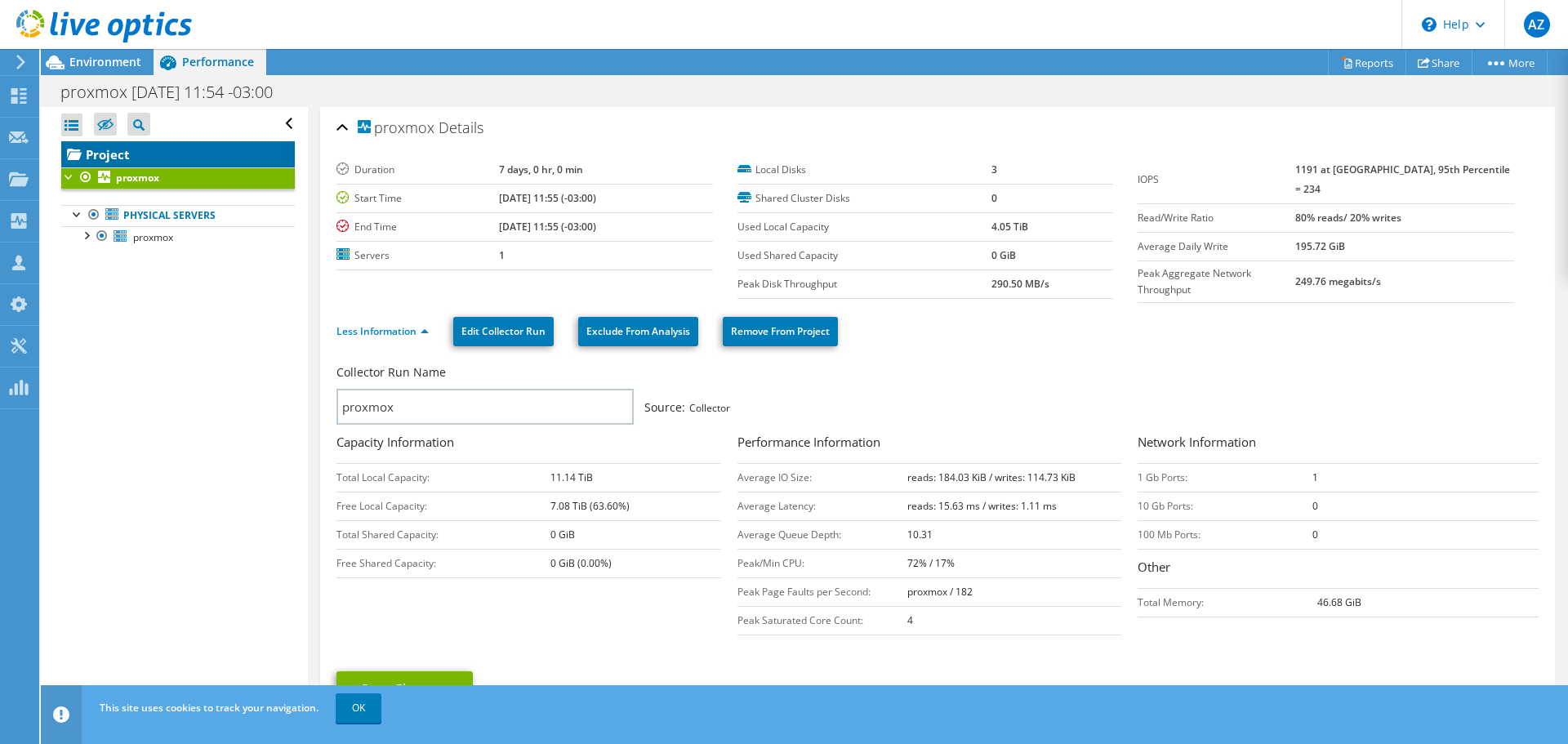
click at [106, 161] on link "Project" at bounding box center [178, 154] width 234 height 27
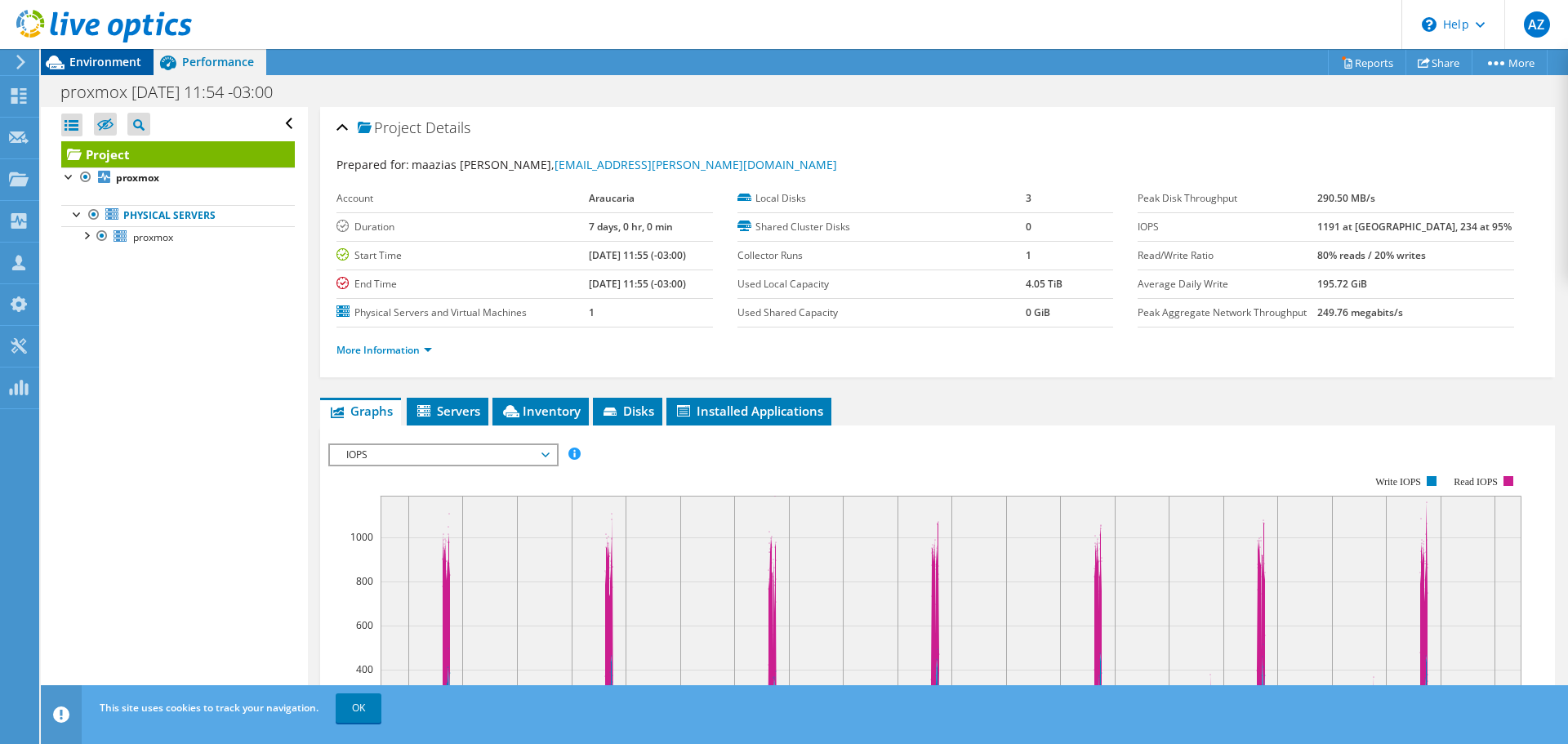
click at [97, 68] on span "Environment" at bounding box center [105, 62] width 72 height 15
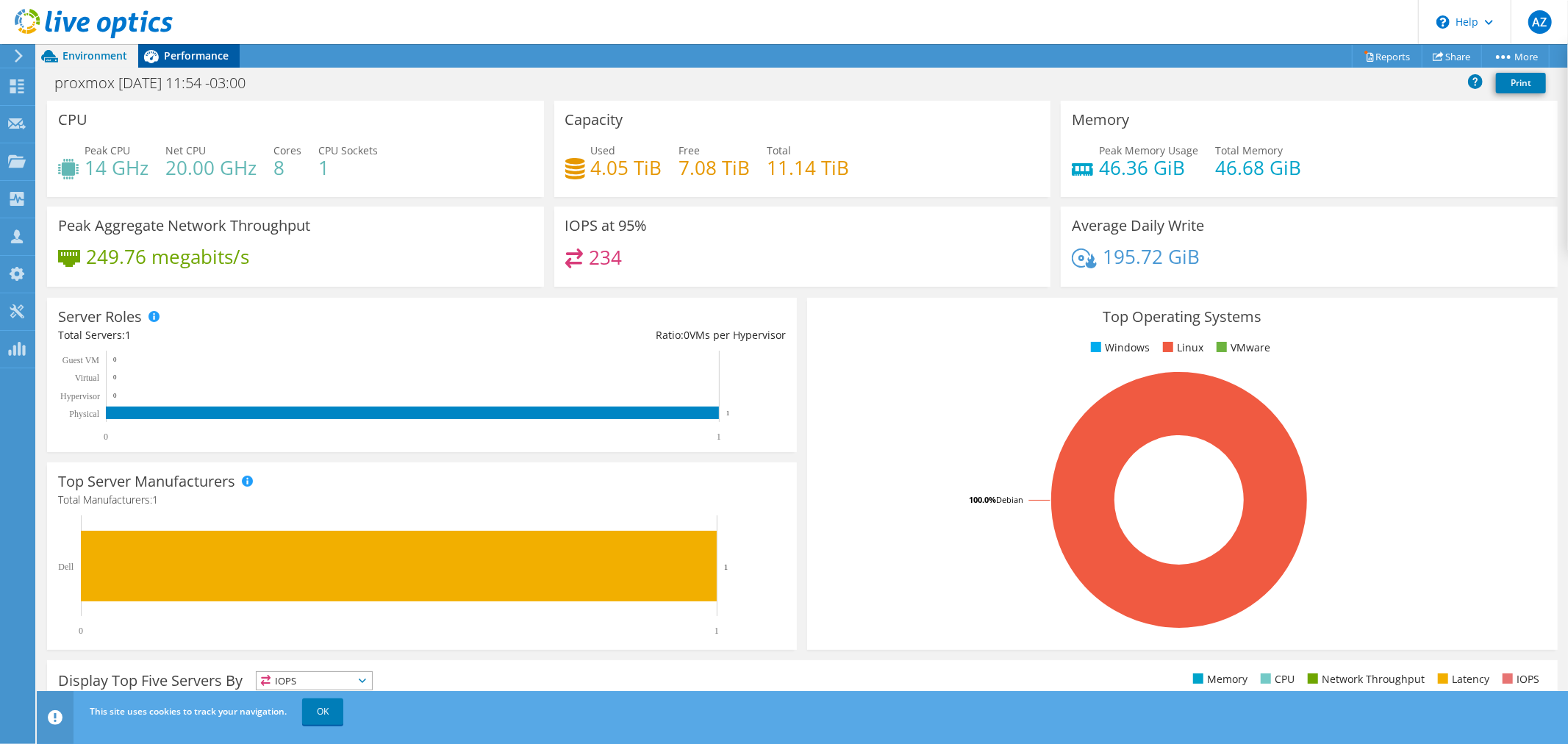
click at [202, 56] on span "Performance" at bounding box center [196, 55] width 65 height 14
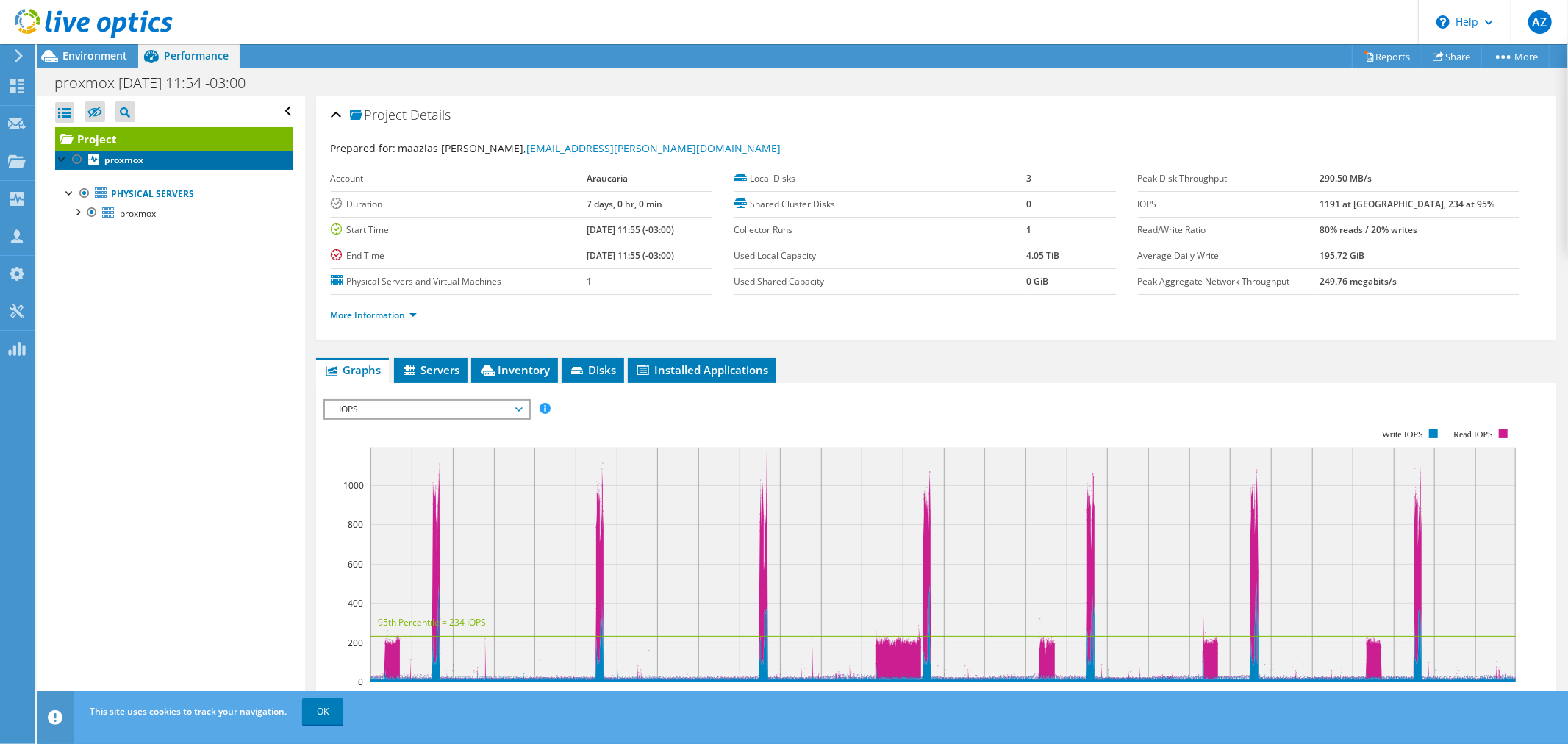
click at [112, 167] on link "proxmox" at bounding box center [174, 160] width 238 height 19
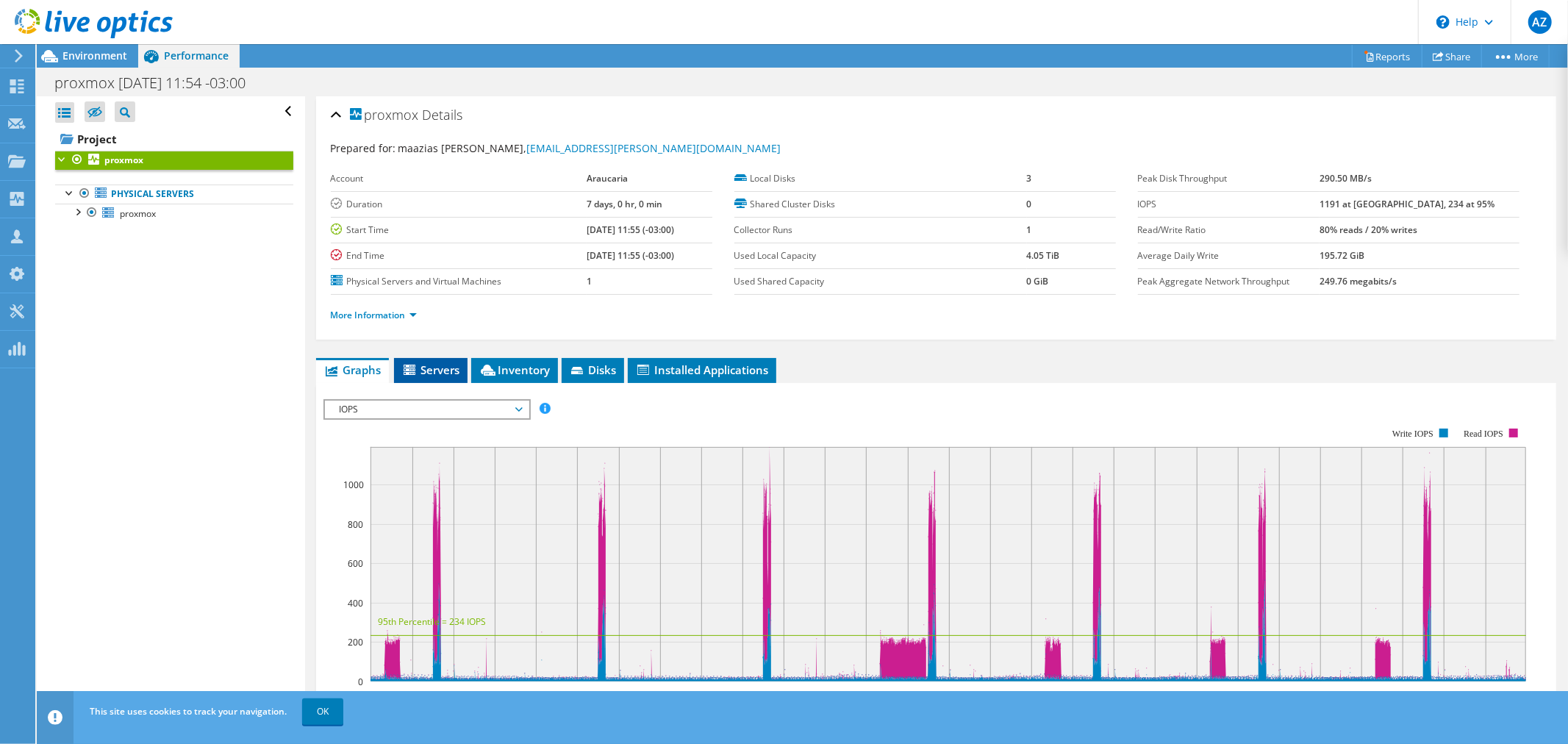
click at [431, 371] on span "Servers" at bounding box center [431, 369] width 59 height 15
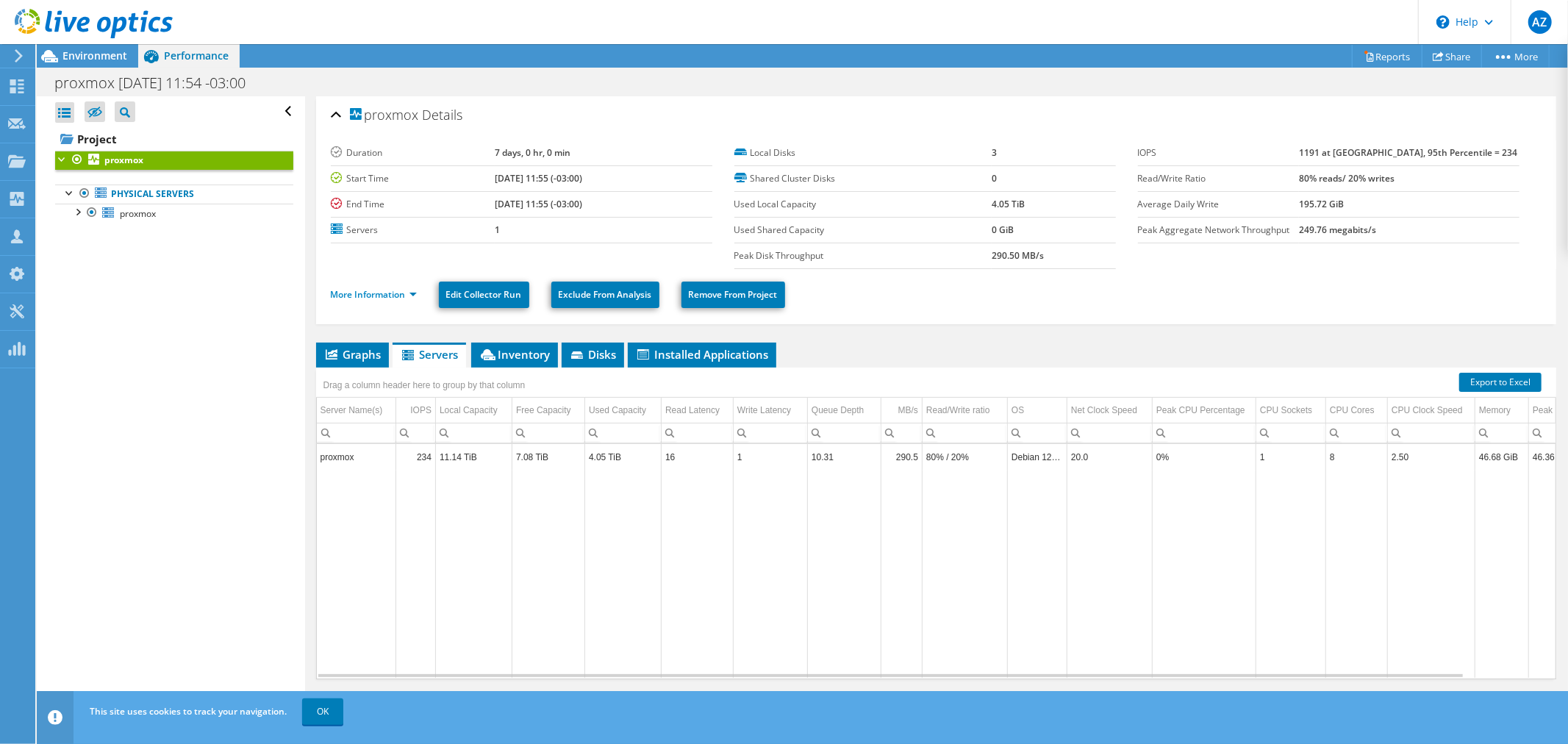
click at [274, 111] on div "Open All Close All Hide Excluded Nodes Project Tree Filter" at bounding box center [174, 112] width 238 height 31
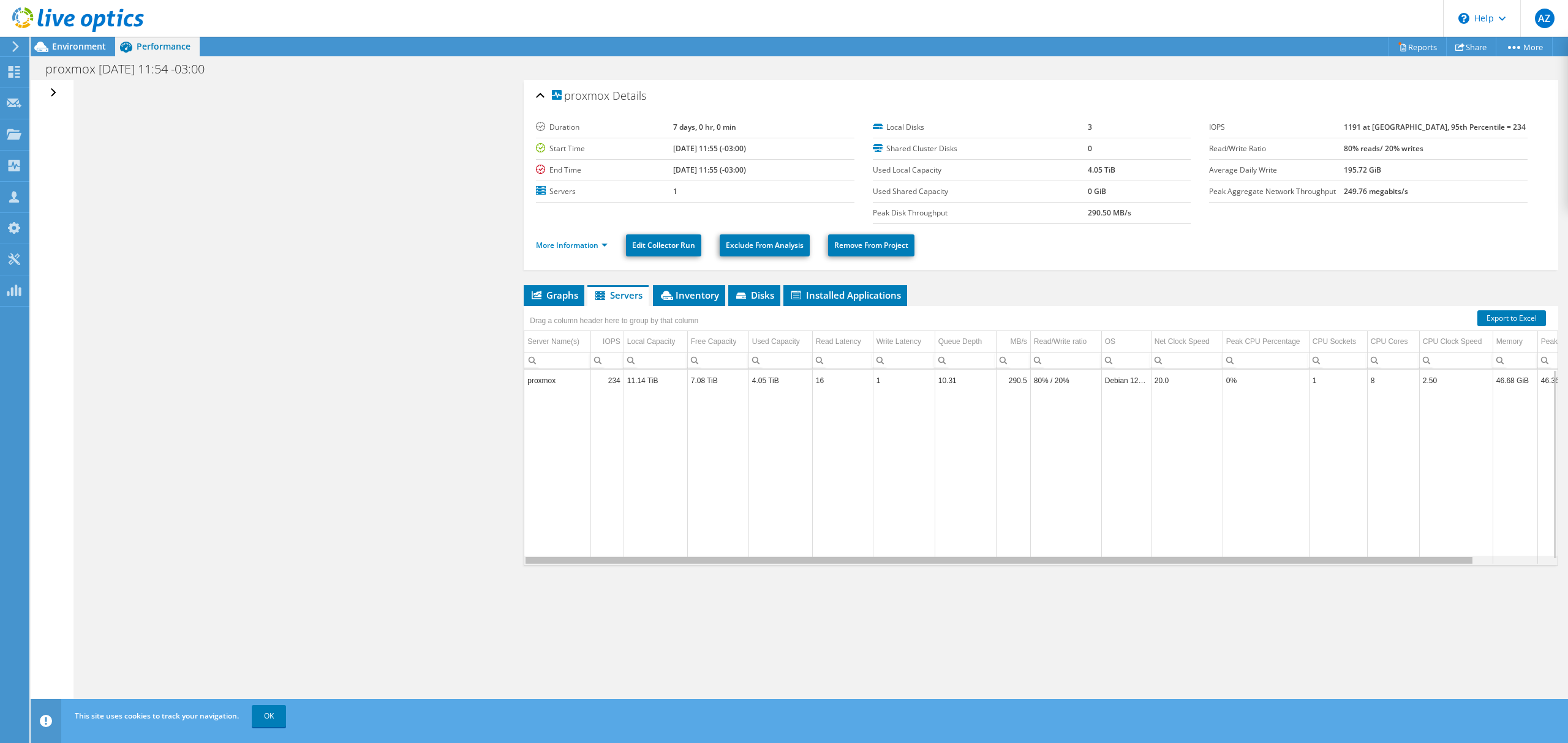
drag, startPoint x: 827, startPoint y: 564, endPoint x: 779, endPoint y: 571, distance: 48.5
click at [779, 557] on body "AZ Partner Team Member Alexandre Zancope alexandre.zancope@perfil.inf.br perfil…" at bounding box center [784, 372] width 1568 height 743
click at [55, 96] on div "Open All Close All Hide Excluded Nodes Project Tree Filter" at bounding box center [55, 93] width 18 height 26
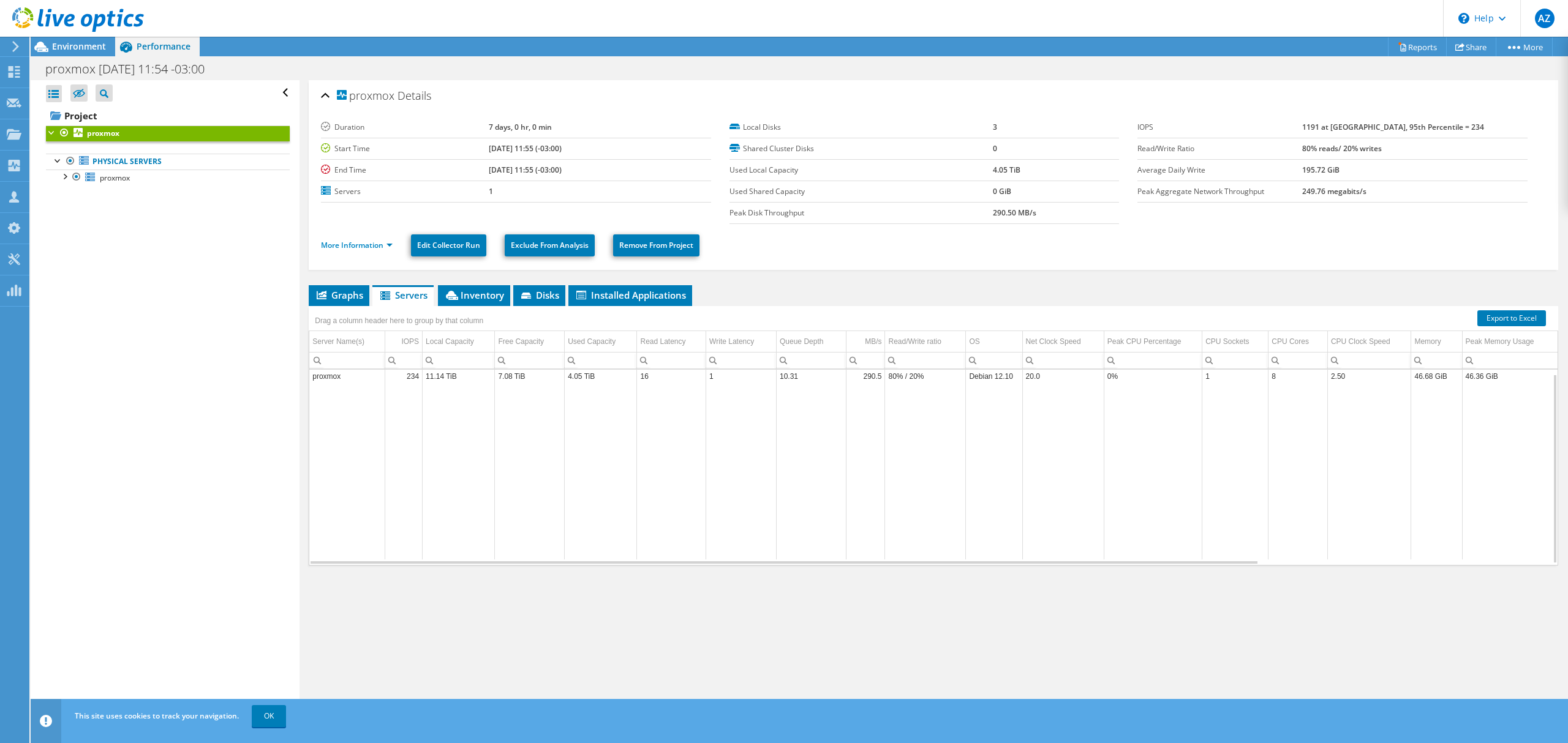
click at [273, 92] on div "Open All Close All Hide Excluded Nodes Project Tree Filter" at bounding box center [168, 93] width 244 height 26
